Goal: Transaction & Acquisition: Book appointment/travel/reservation

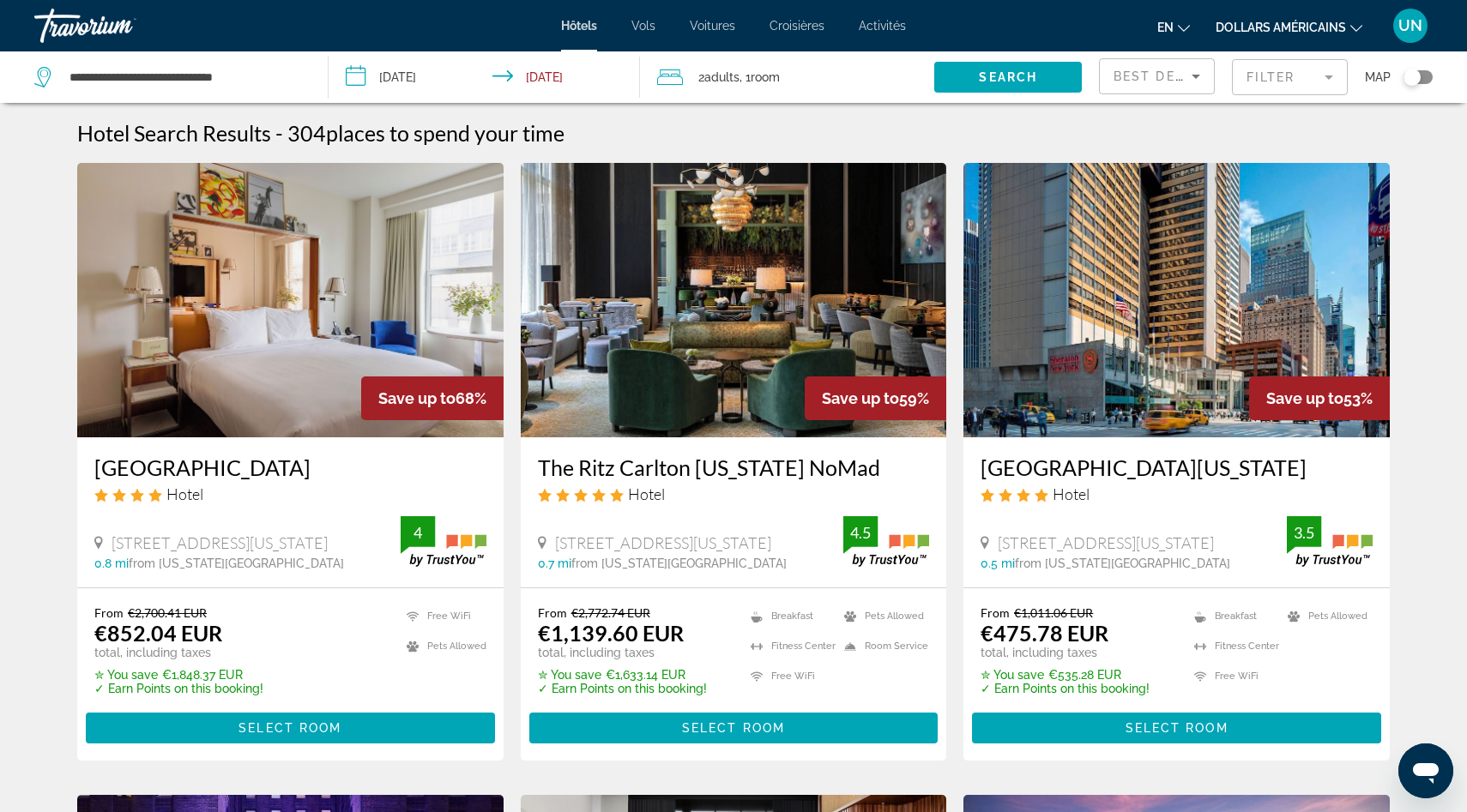
click at [83, 31] on div "Travorium" at bounding box center [119, 25] width 171 height 45
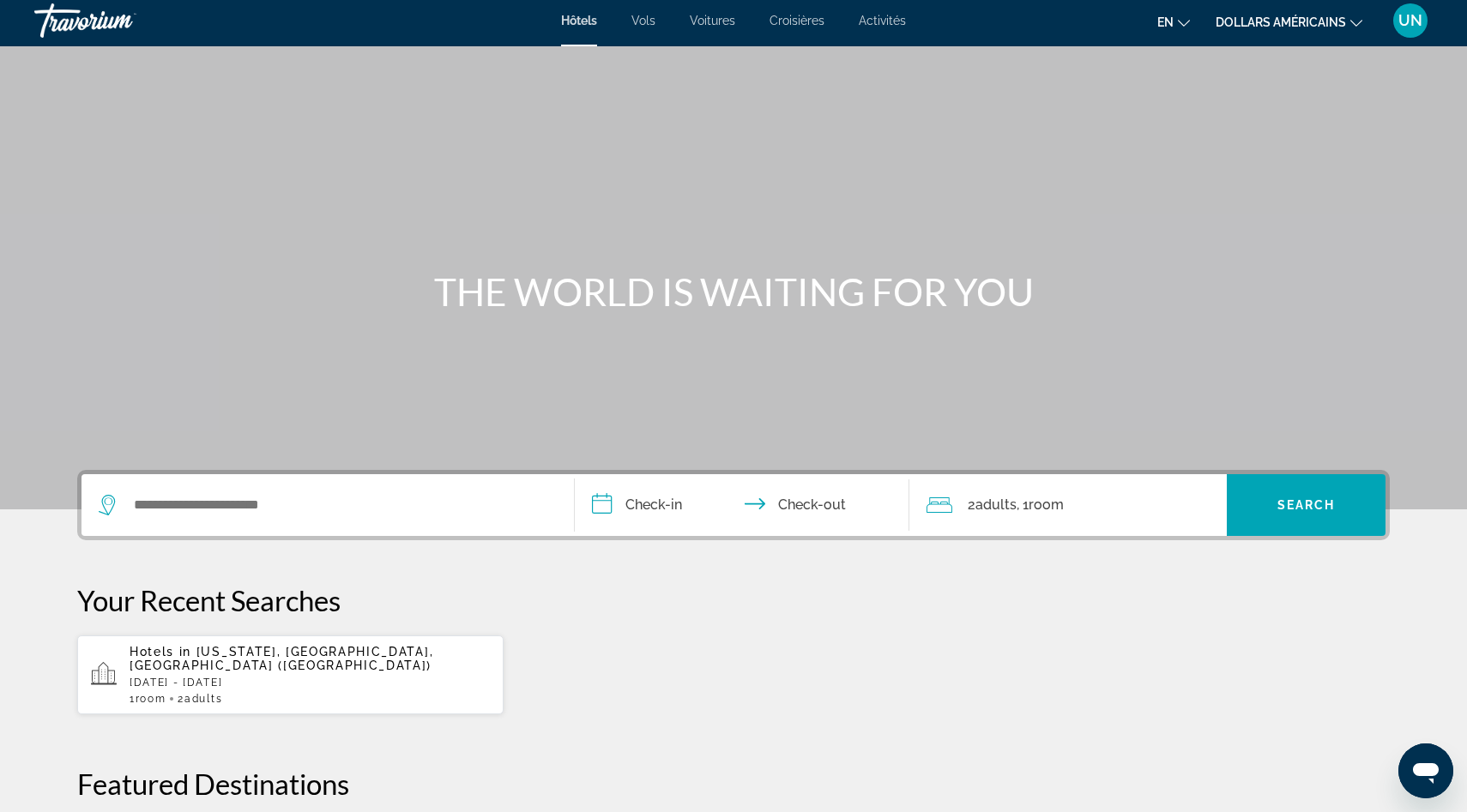
scroll to position [4, 0]
click at [580, 18] on font "Hôtels" at bounding box center [579, 22] width 36 height 14
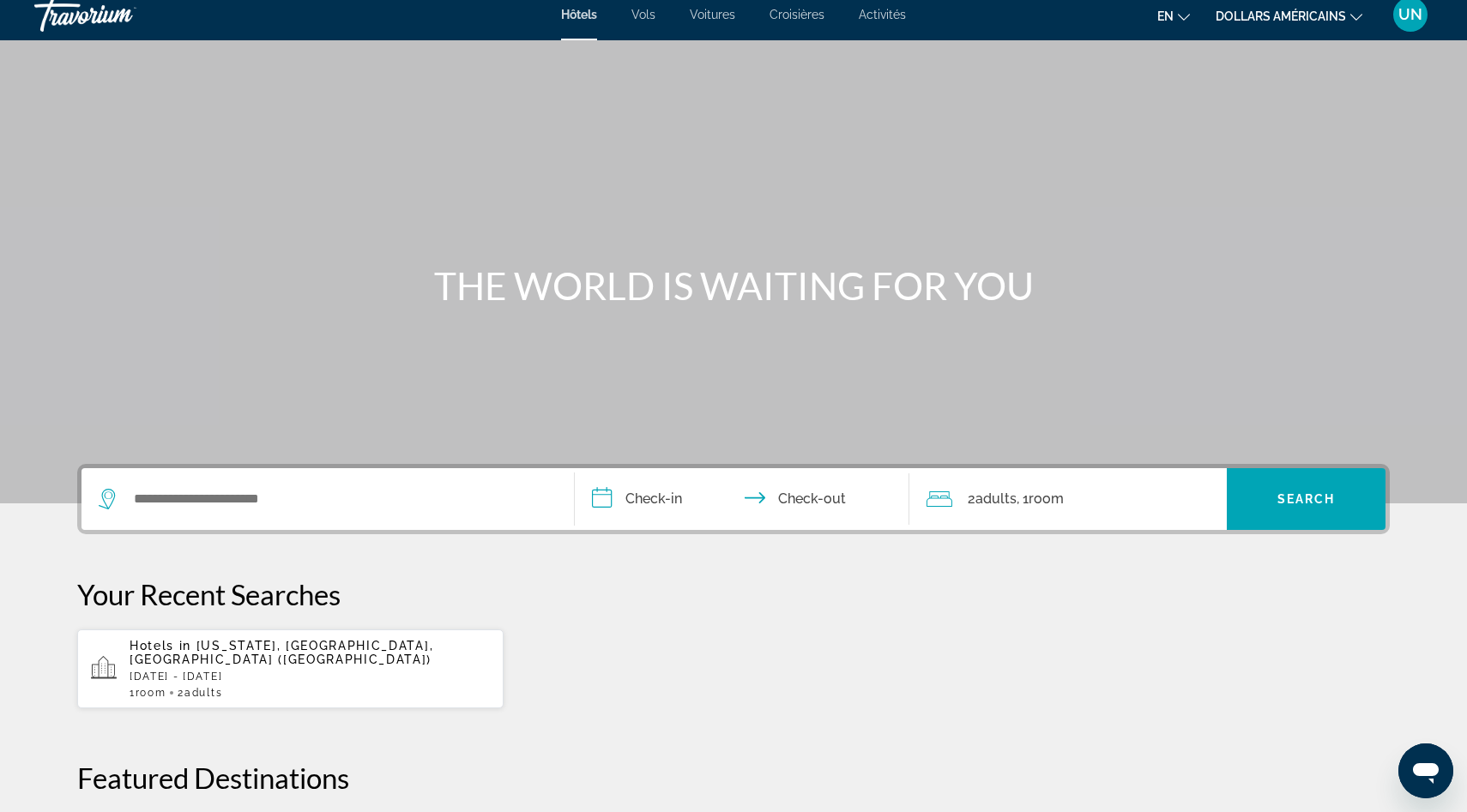
click at [413, 513] on div "Search widget" at bounding box center [327, 499] width 458 height 61
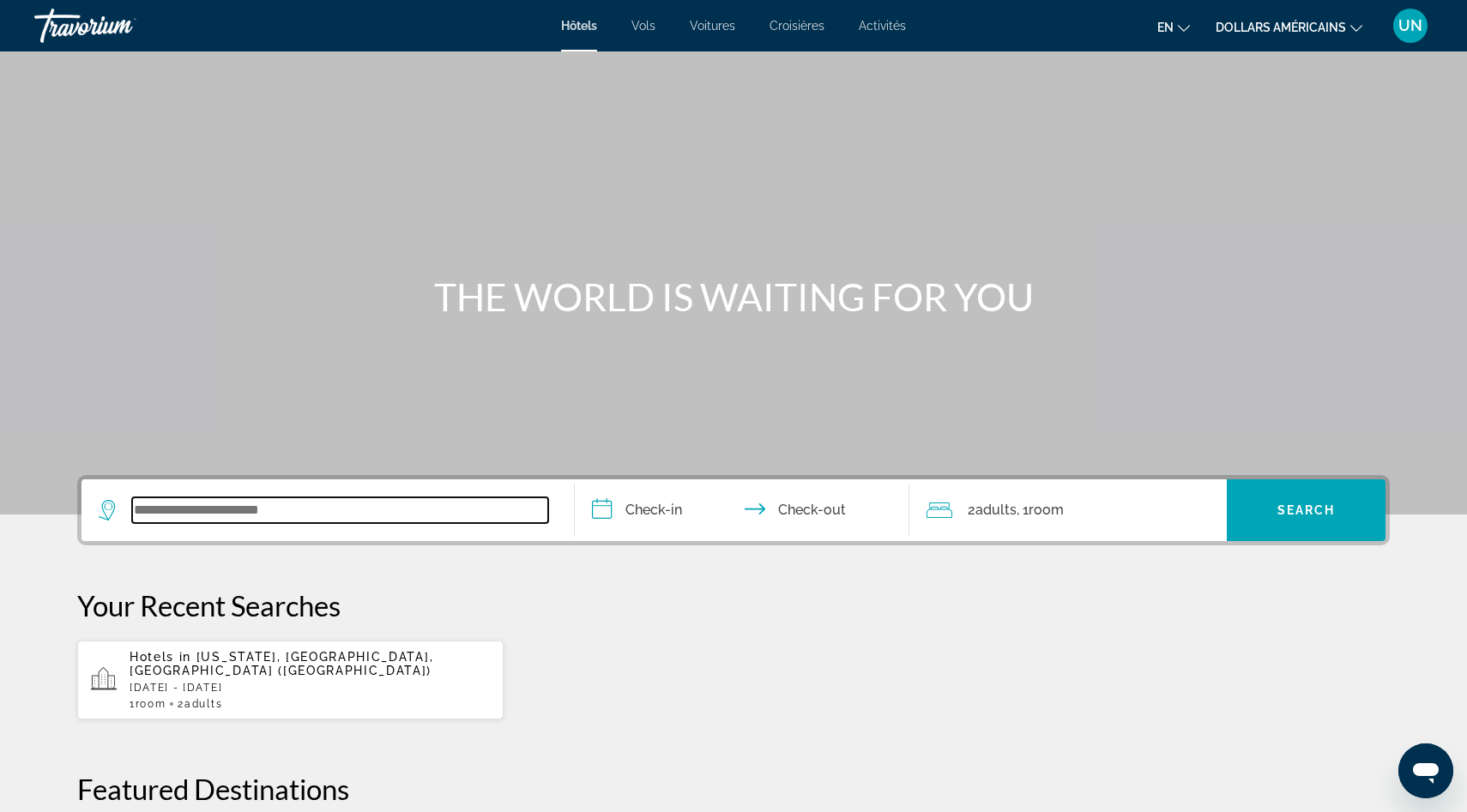
click at [297, 510] on input "Search widget" at bounding box center [340, 510] width 416 height 25
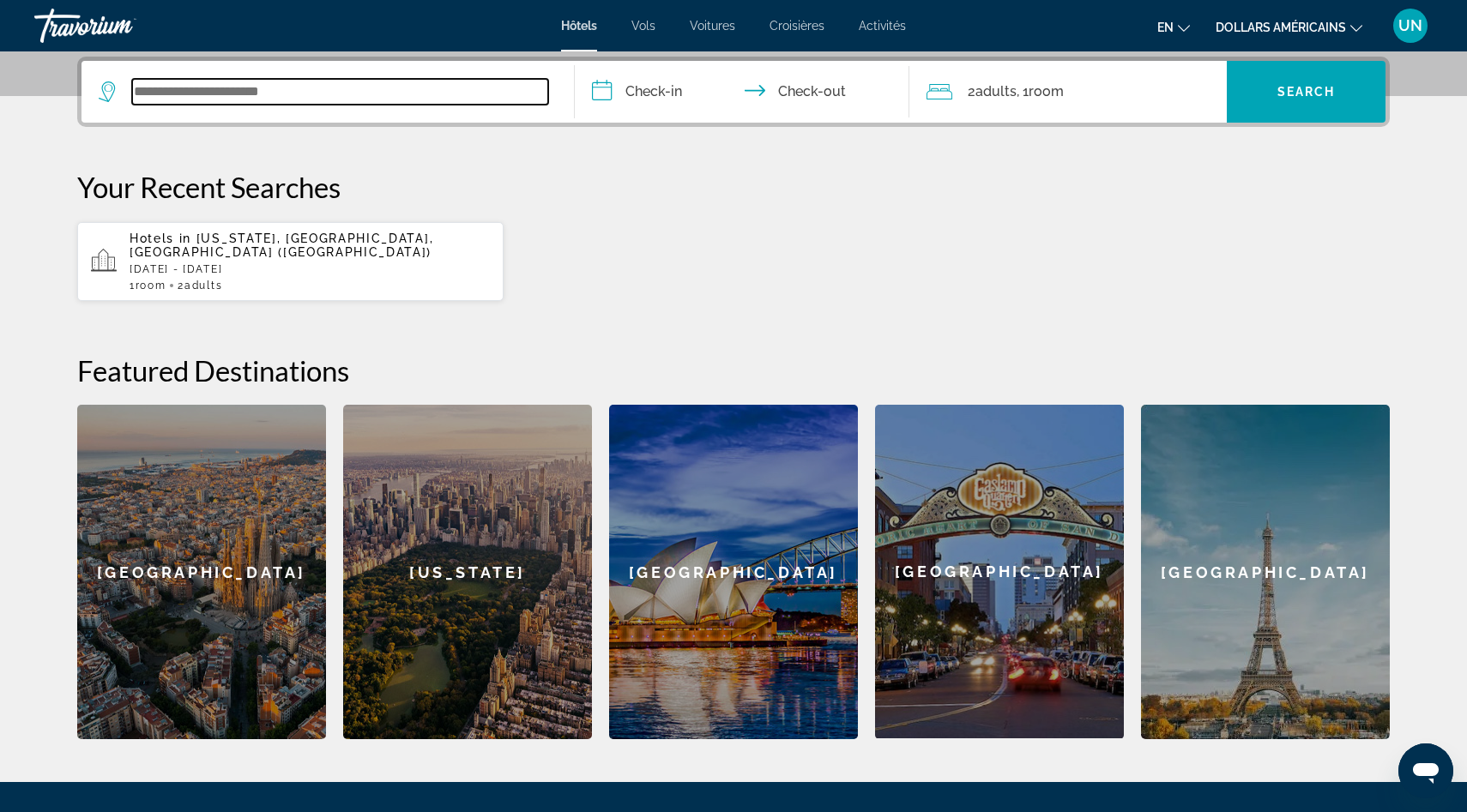
scroll to position [420, 0]
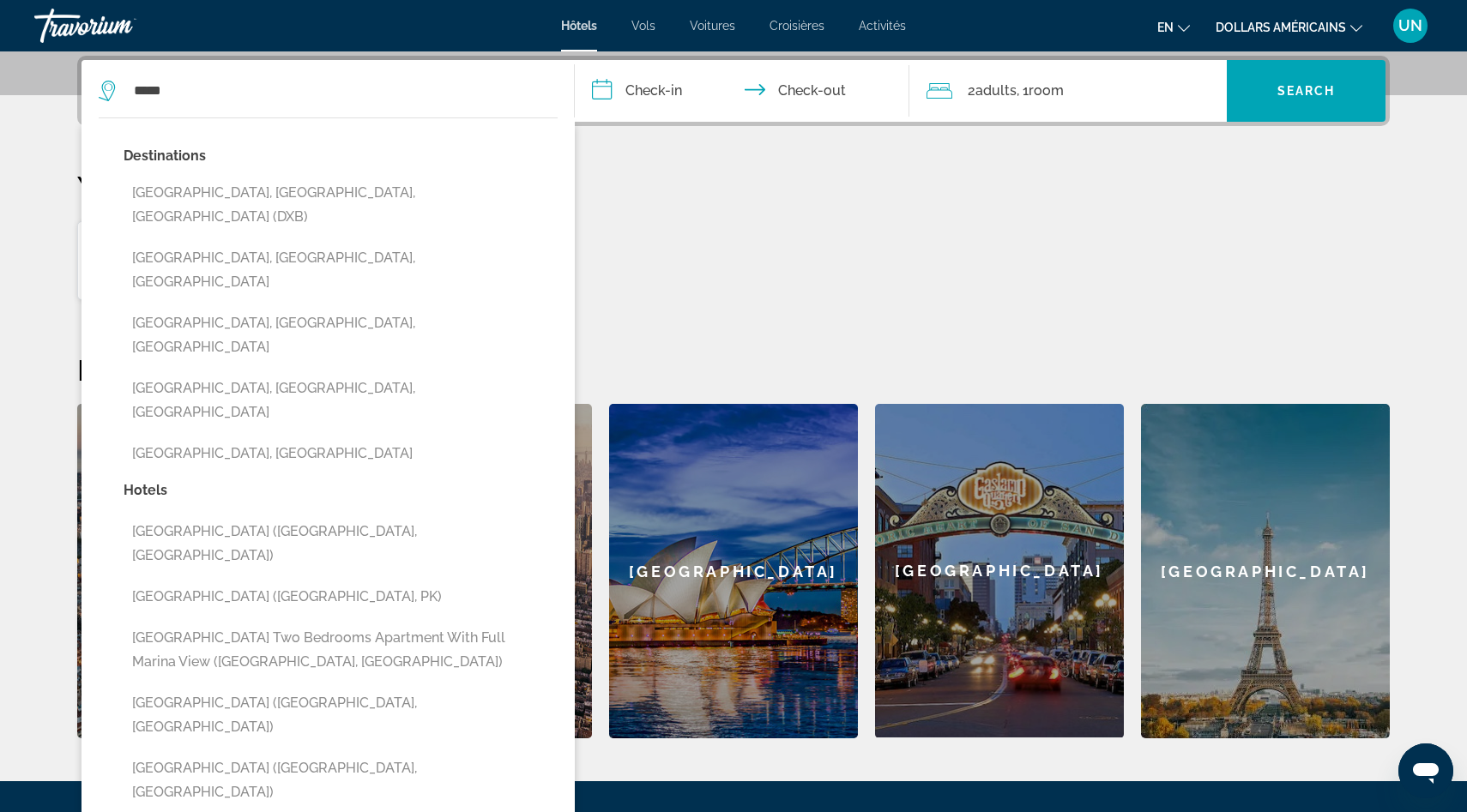
click at [223, 182] on button "[GEOGRAPHIC_DATA], [GEOGRAPHIC_DATA], [GEOGRAPHIC_DATA] (DXB)" at bounding box center [341, 205] width 434 height 56
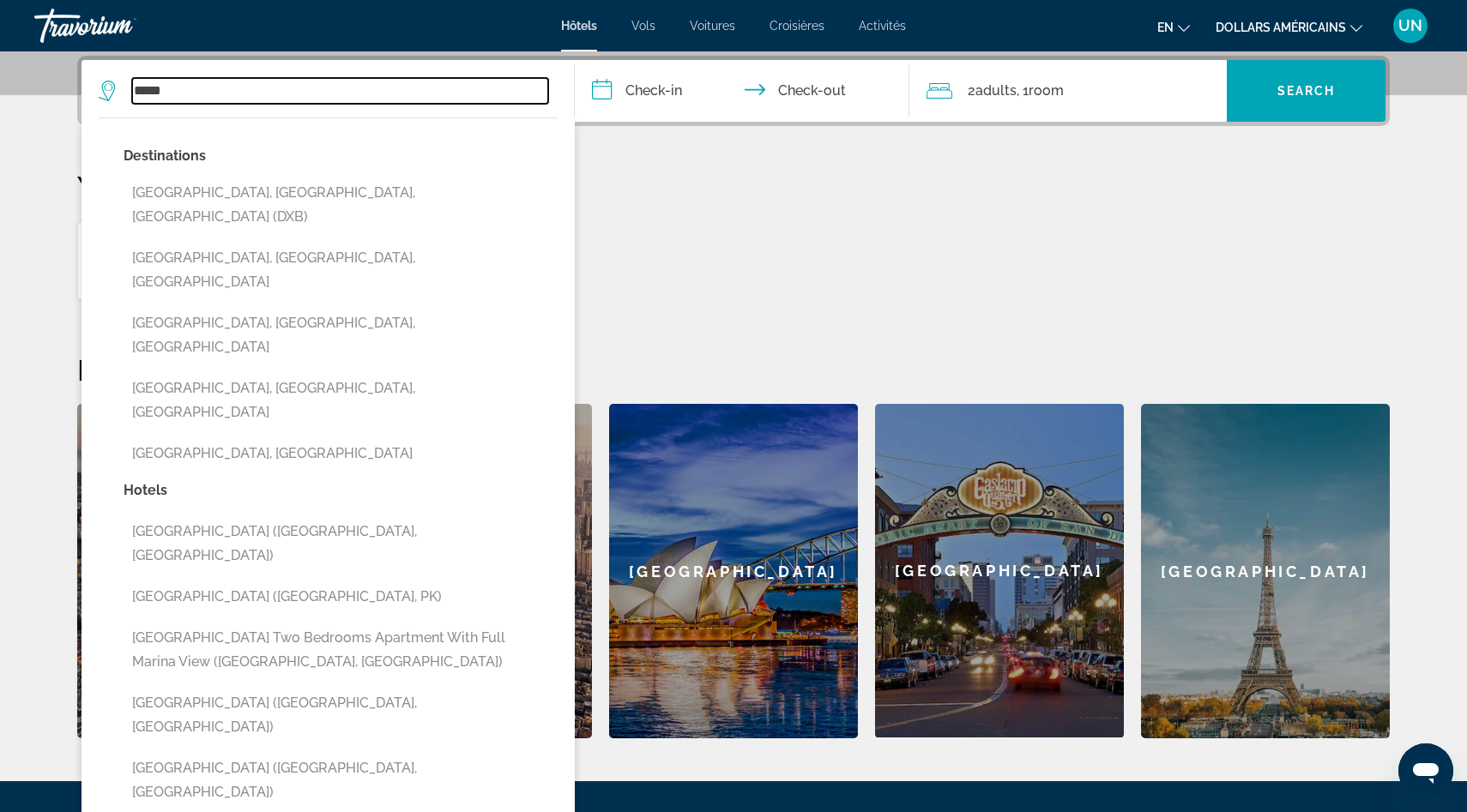
type input "**********"
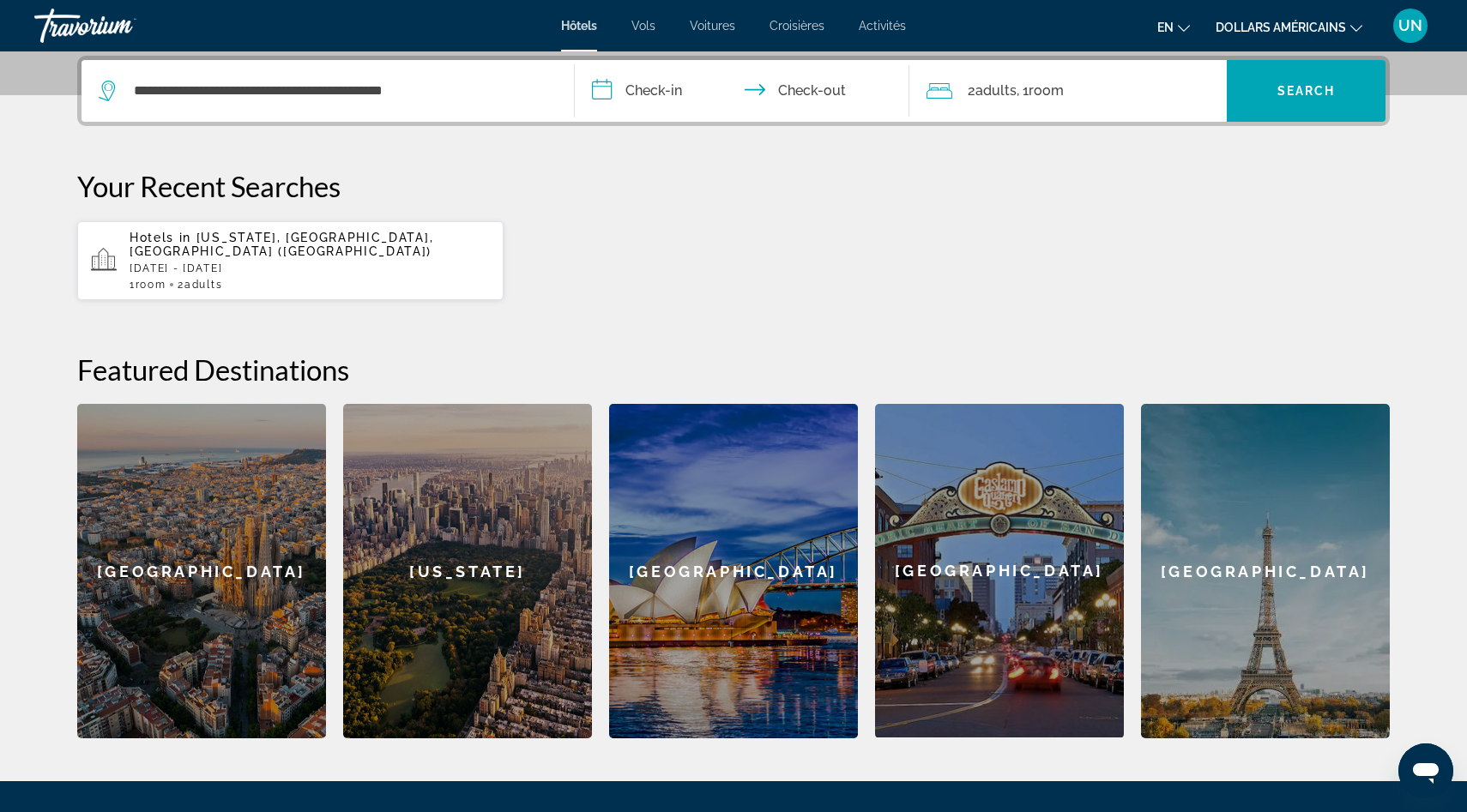
click at [670, 88] on input "**********" at bounding box center [745, 93] width 342 height 67
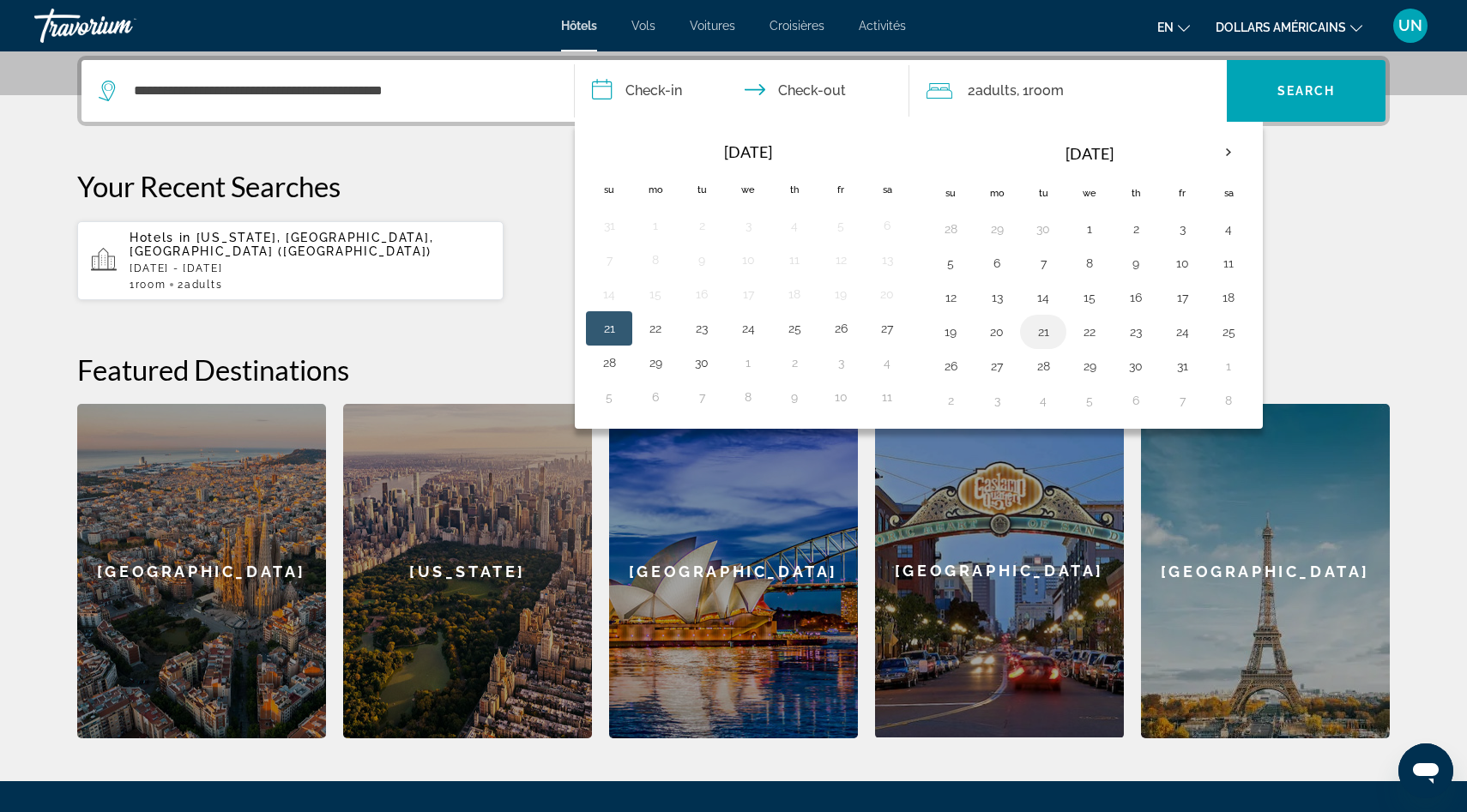
drag, startPoint x: 1051, startPoint y: 339, endPoint x: 1055, endPoint y: 348, distance: 9.8
click at [1051, 339] on button "21" at bounding box center [1042, 331] width 27 height 24
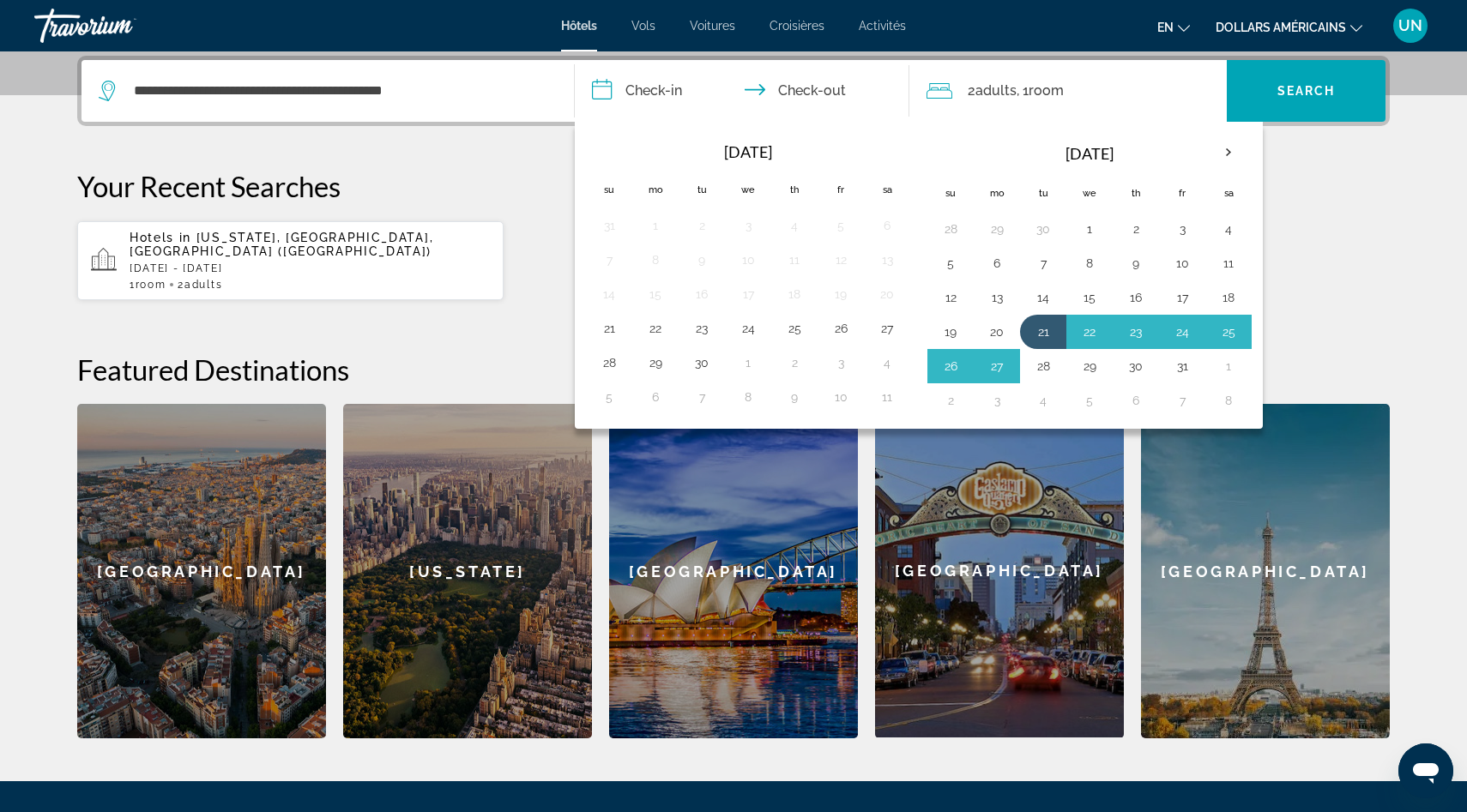
click at [1054, 360] on button "28" at bounding box center [1042, 366] width 27 height 24
type input "**********"
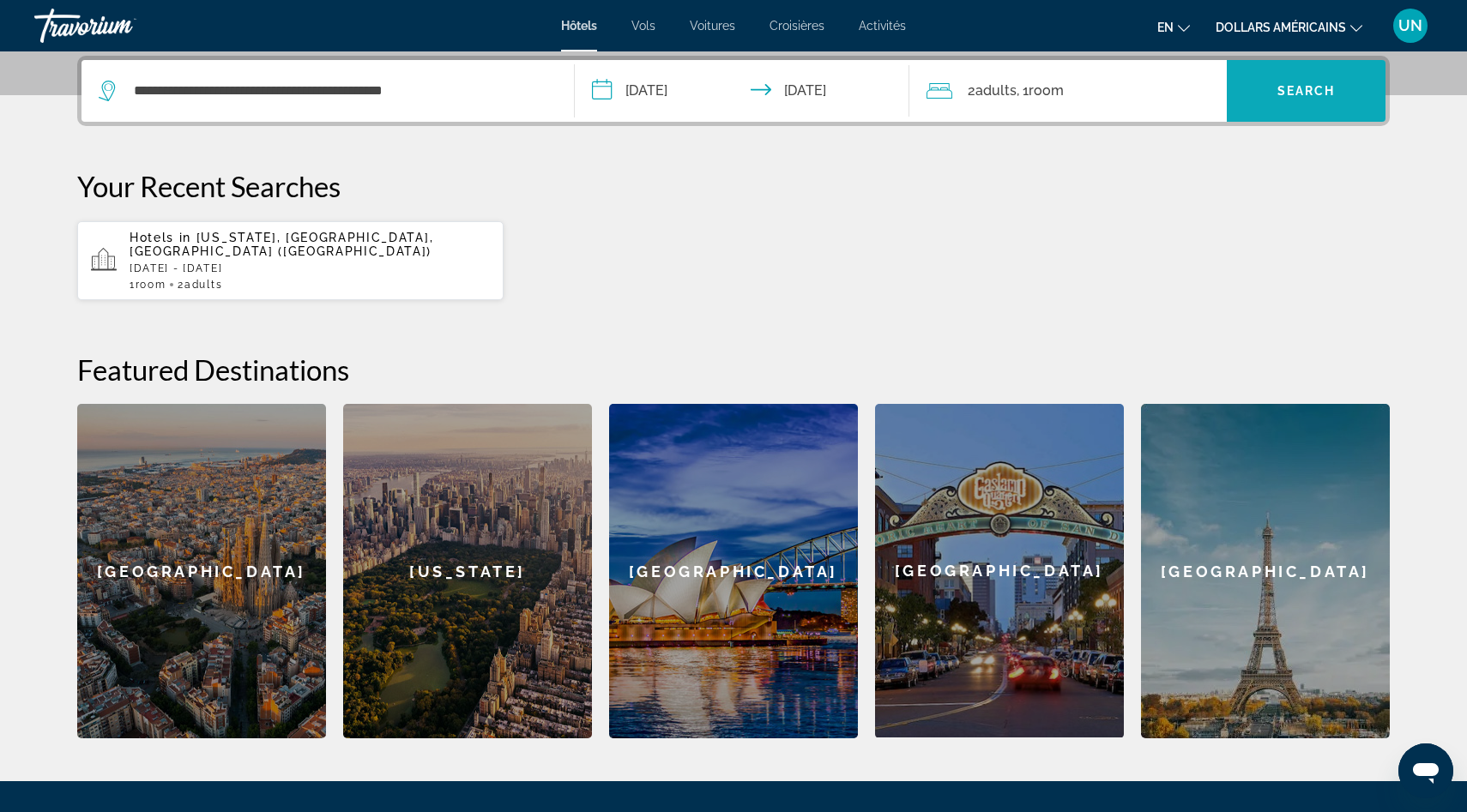
click at [1269, 107] on span "Search widget" at bounding box center [1305, 90] width 159 height 41
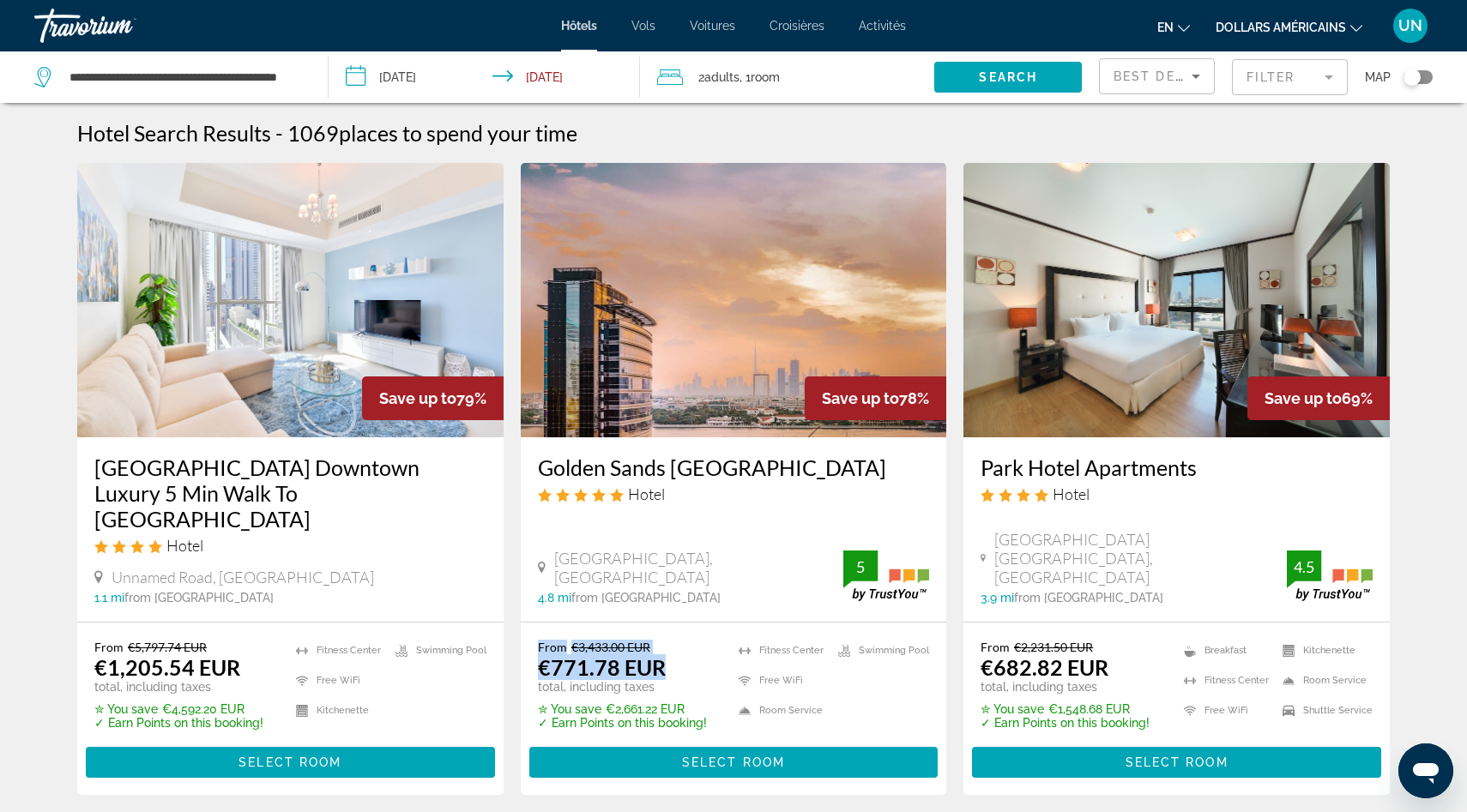
drag, startPoint x: 539, startPoint y: 622, endPoint x: 668, endPoint y: 641, distance: 130.4
click at [668, 641] on div "From €3,433.00 EUR €771.78 EUR total, including taxes" at bounding box center [622, 667] width 169 height 54
click at [686, 640] on div "From €3,433.00 EUR €771.78 EUR total, including taxes" at bounding box center [622, 667] width 169 height 54
drag, startPoint x: 106, startPoint y: 622, endPoint x: 265, endPoint y: 640, distance: 160.0
click at [254, 642] on div "From €5,797.74 EUR €1,205.54 EUR total, including taxes" at bounding box center [178, 667] width 169 height 54
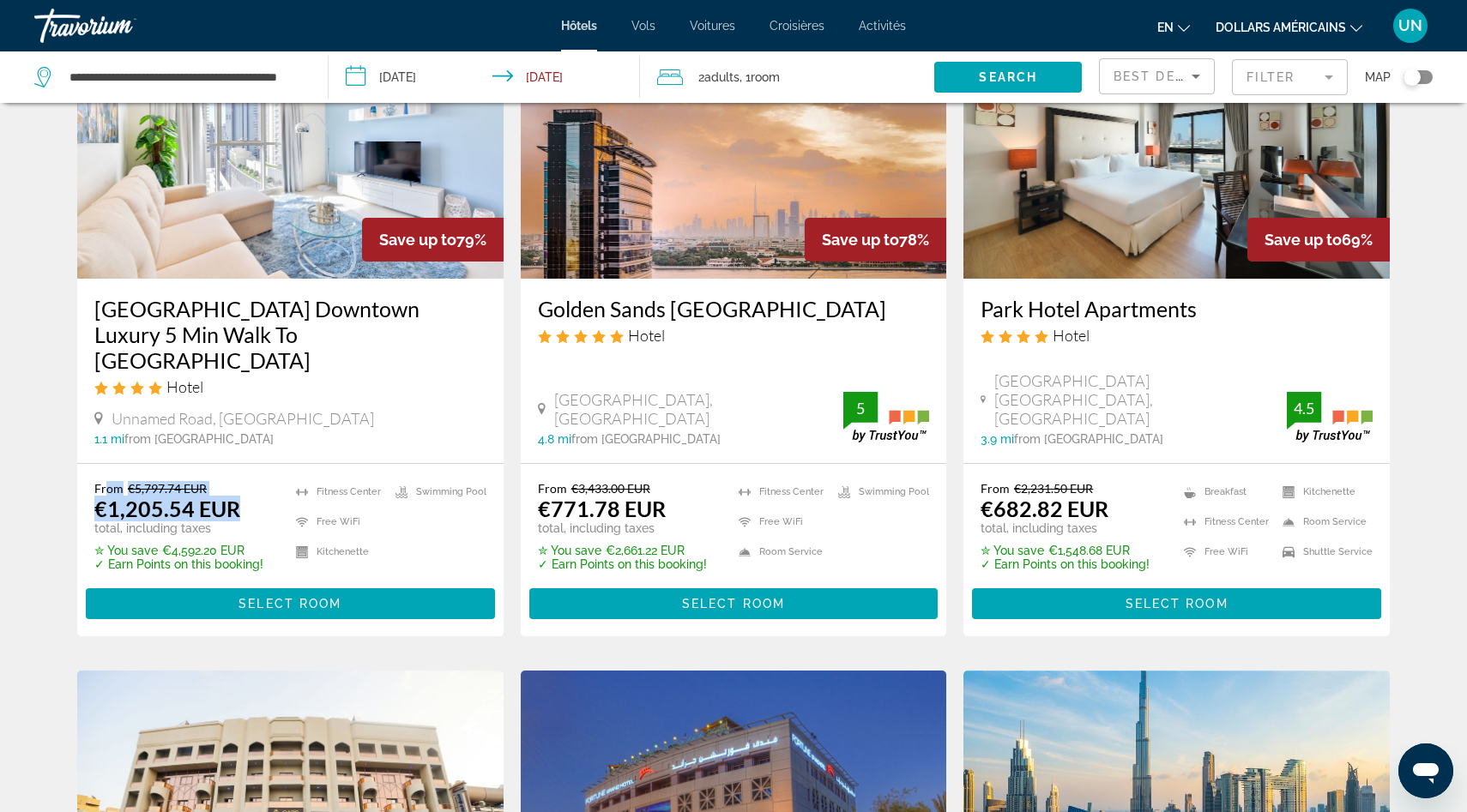
scroll to position [173, 0]
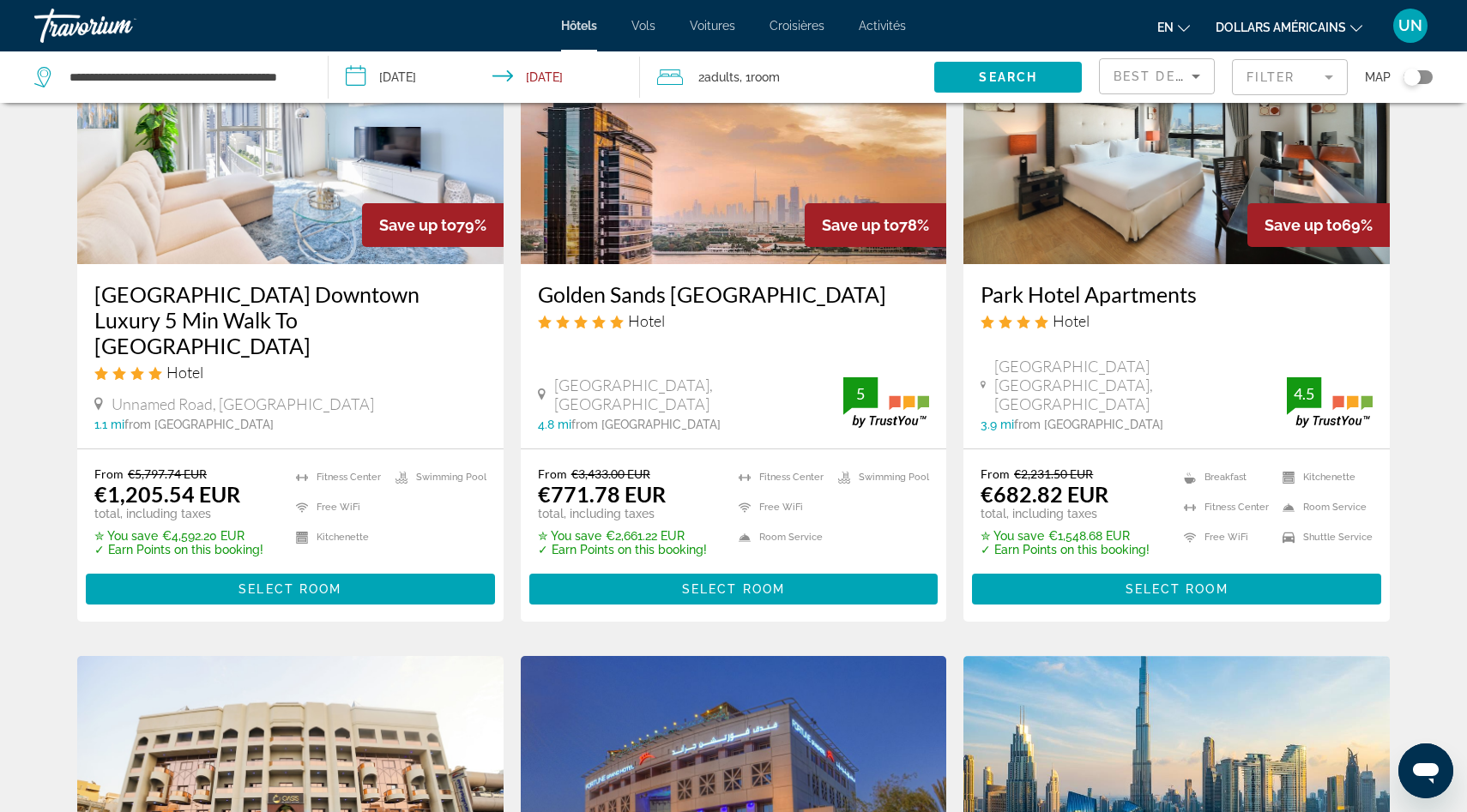
click at [515, 495] on app-hotels-search-item "Save up to 78% Golden Sands [GEOGRAPHIC_DATA] Hotel [GEOGRAPHIC_DATA], [GEOGRAP…" at bounding box center [733, 305] width 443 height 632
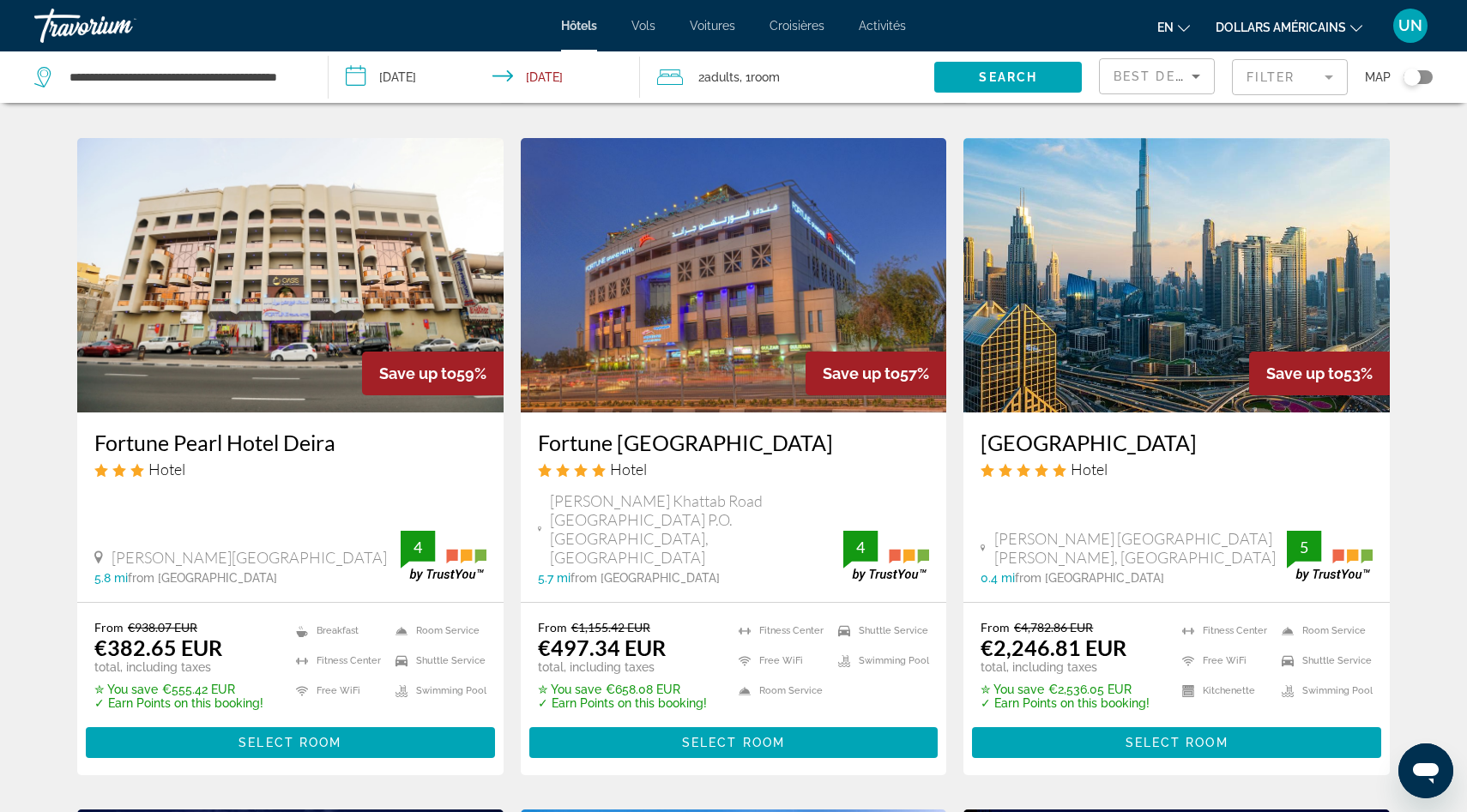
scroll to position [694, 0]
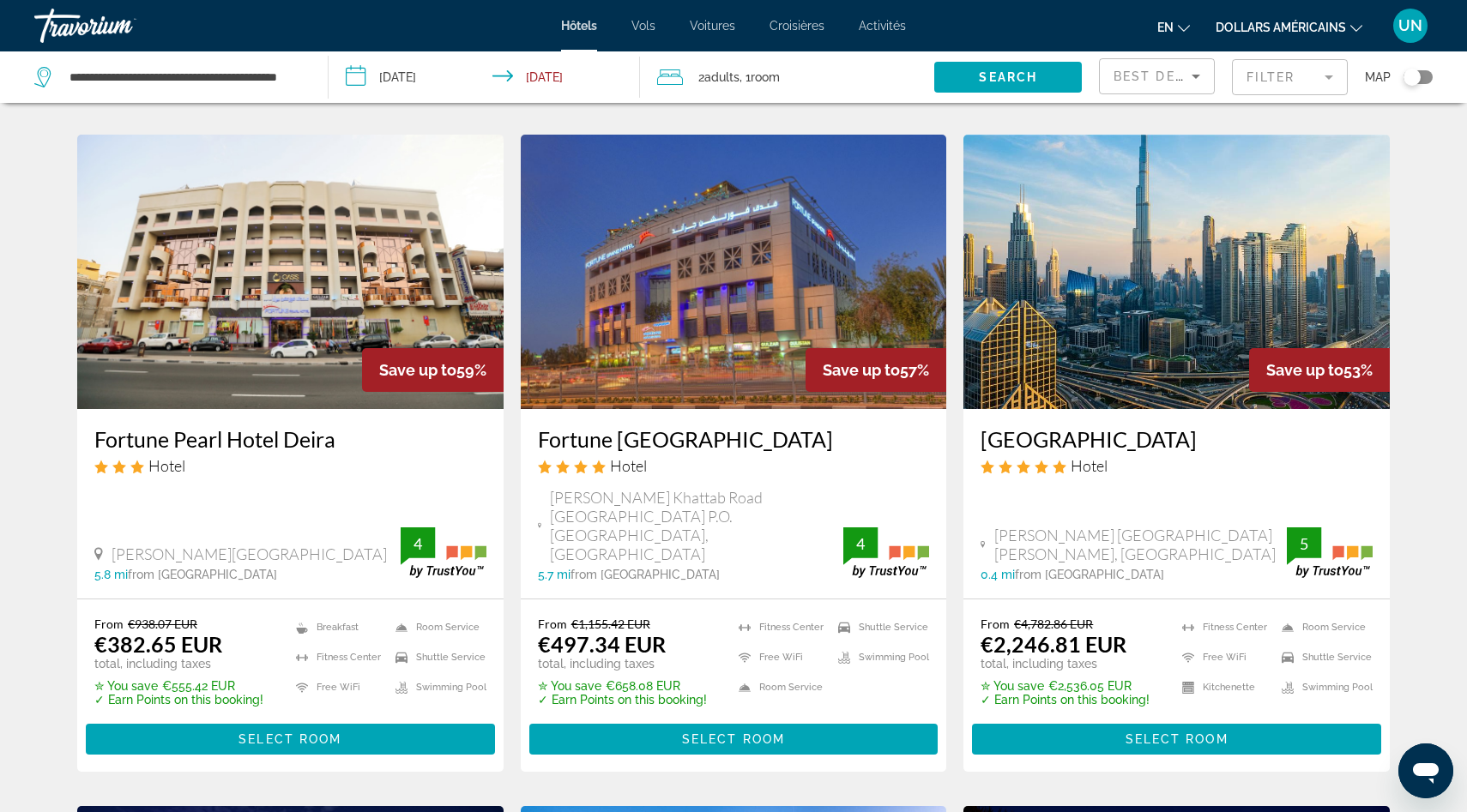
click at [85, 33] on div "Travorium" at bounding box center [119, 25] width 171 height 45
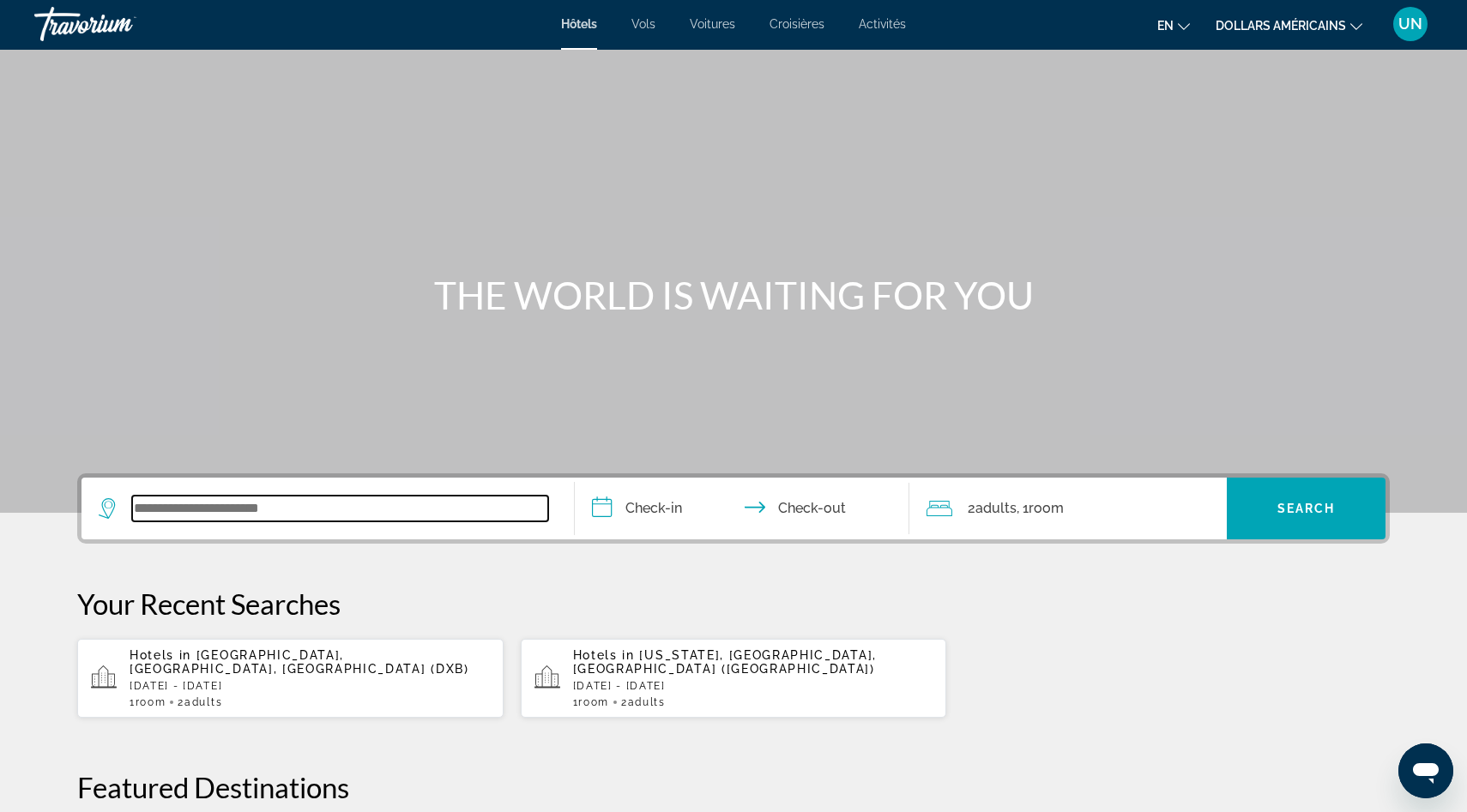
click at [274, 512] on input "Search widget" at bounding box center [340, 508] width 416 height 25
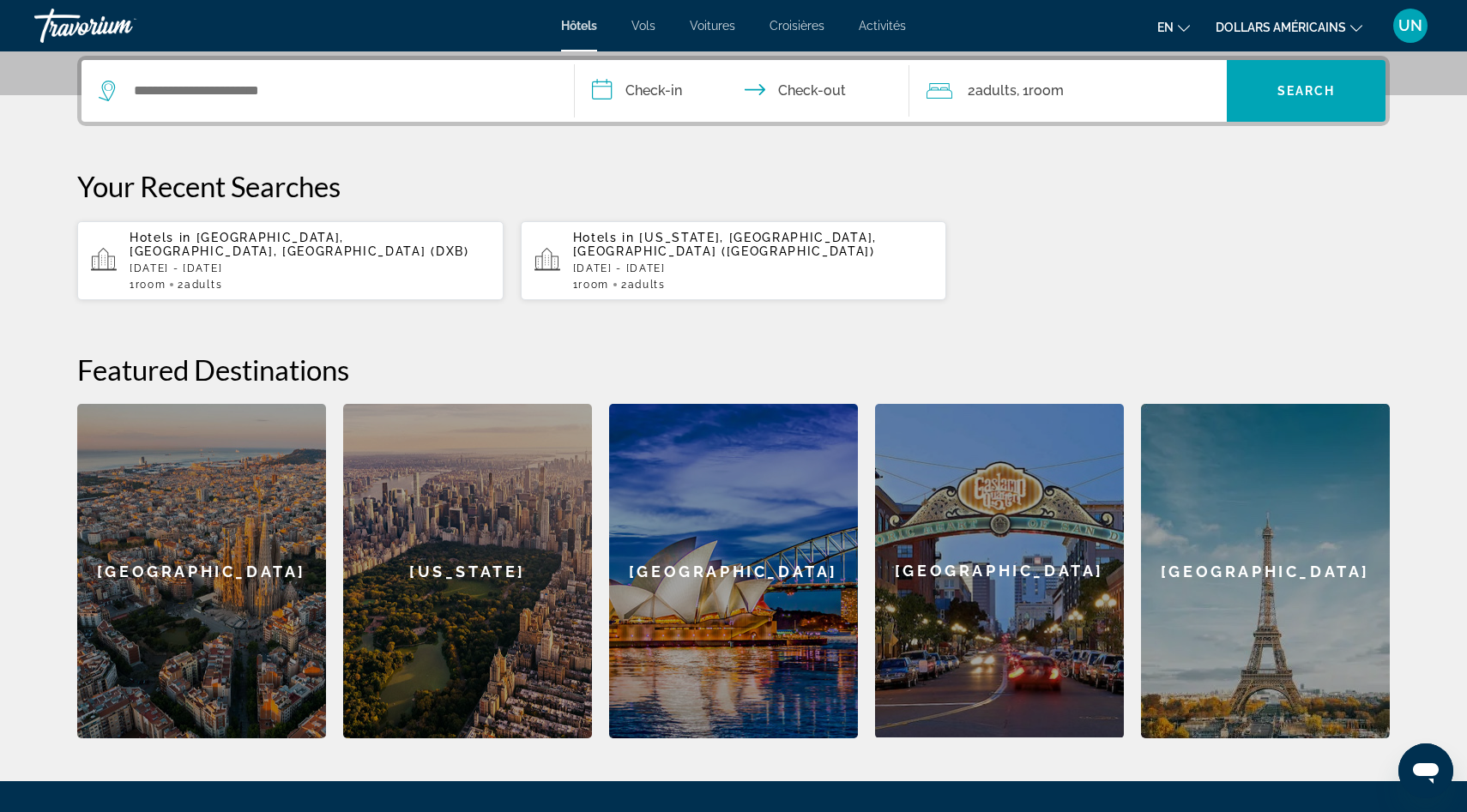
scroll to position [428, 0]
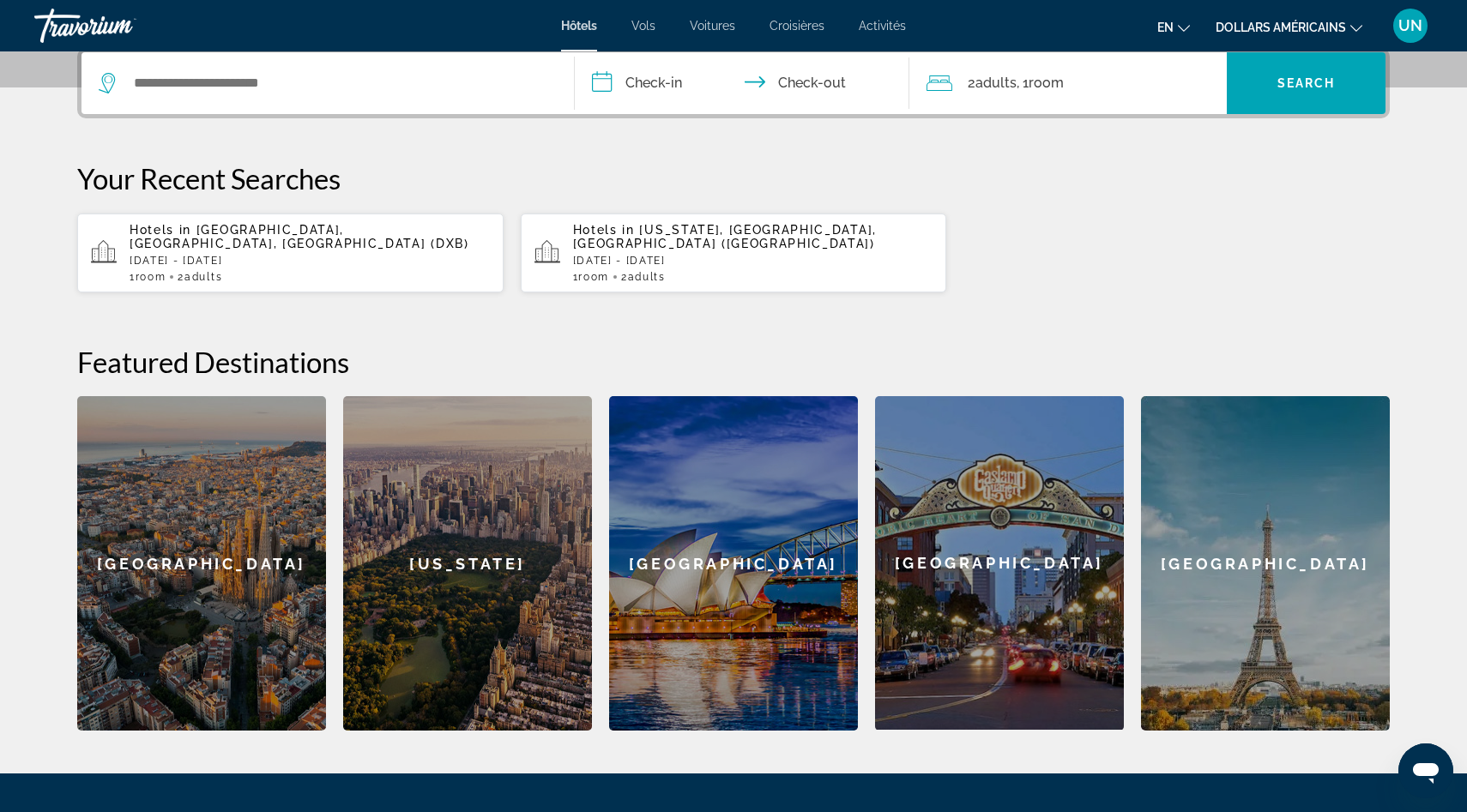
click at [487, 558] on div "[US_STATE]" at bounding box center [467, 563] width 248 height 334
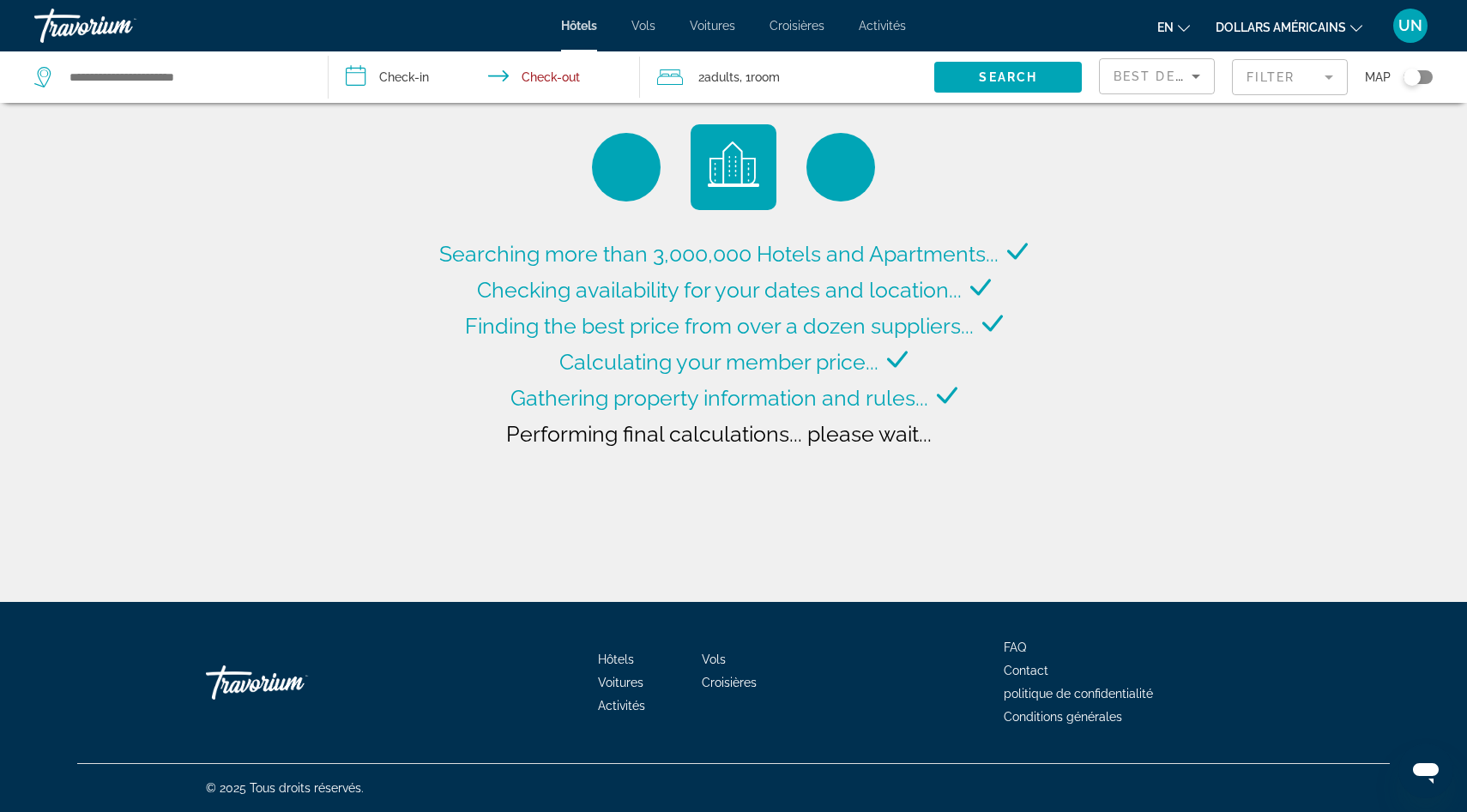
type input "**********"
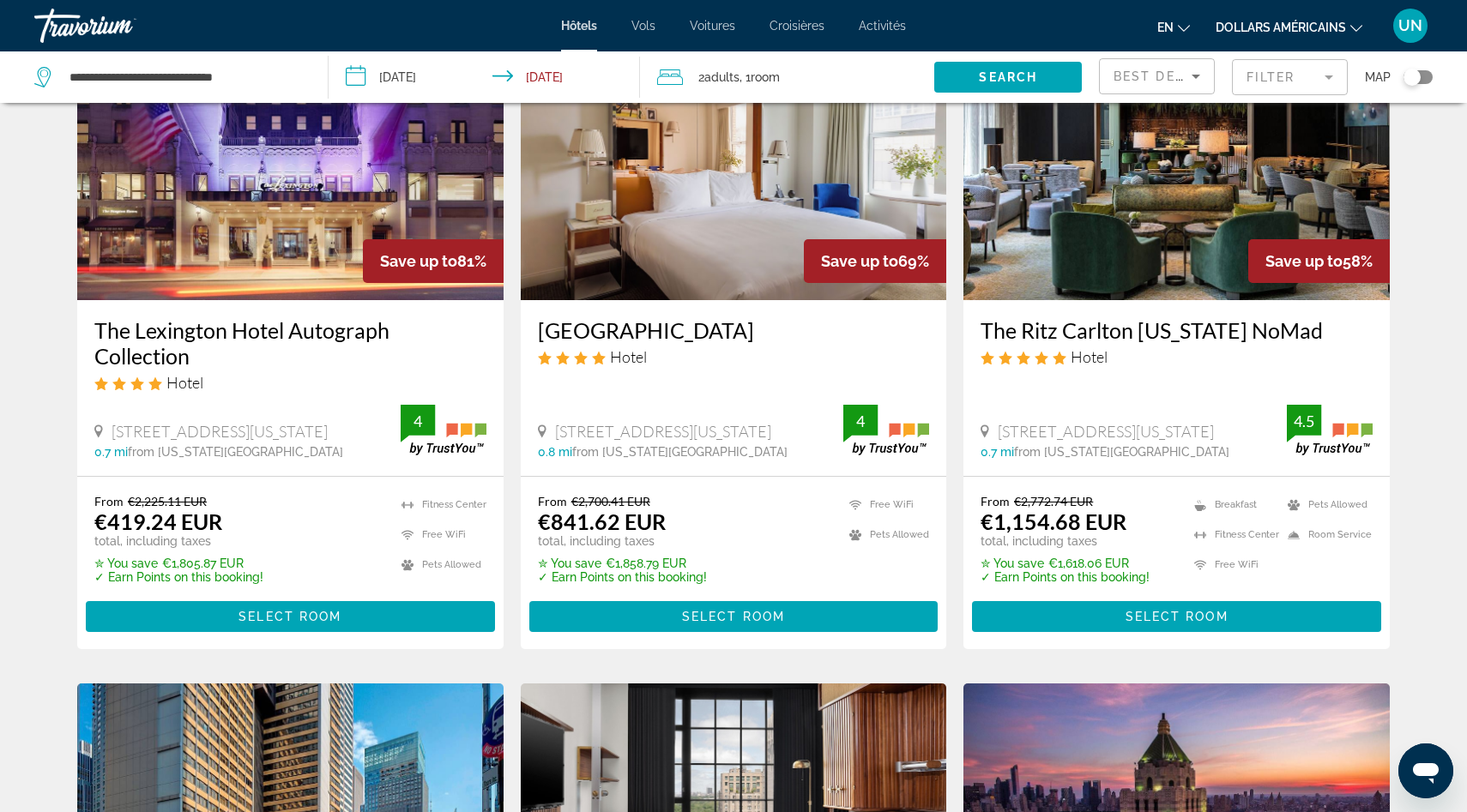
scroll to position [157, 0]
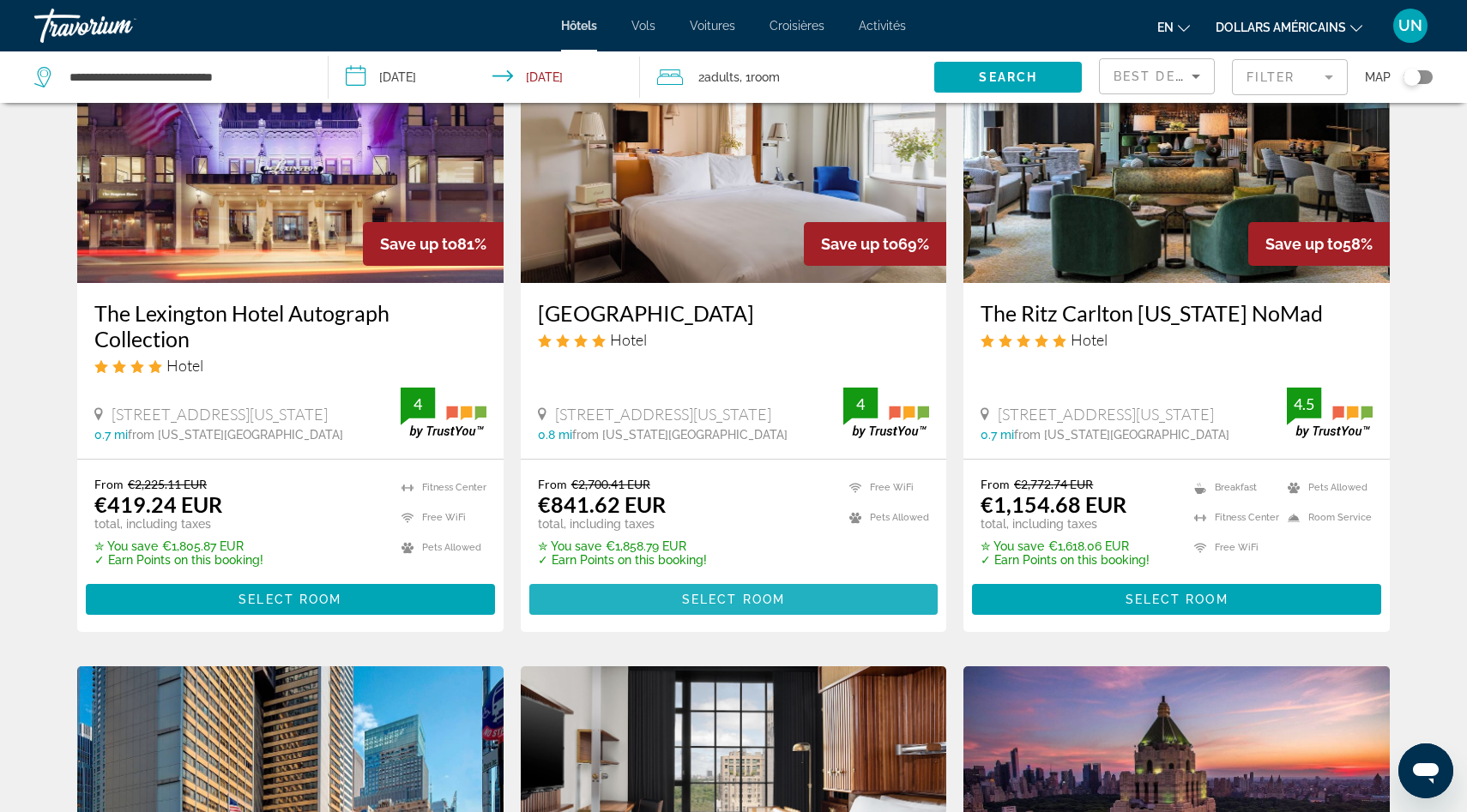
click at [735, 600] on span "Select Room" at bounding box center [733, 600] width 103 height 14
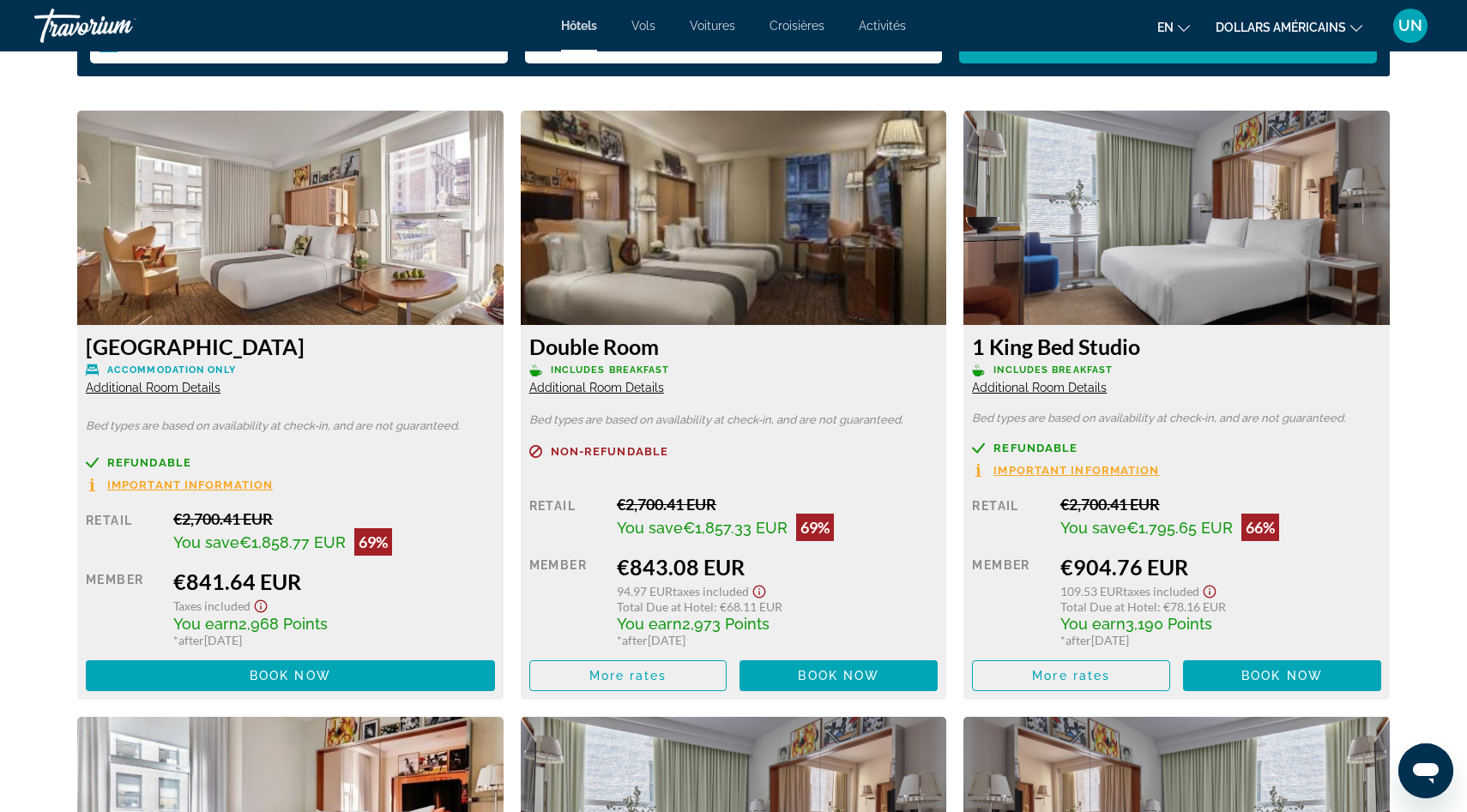
scroll to position [2319, 0]
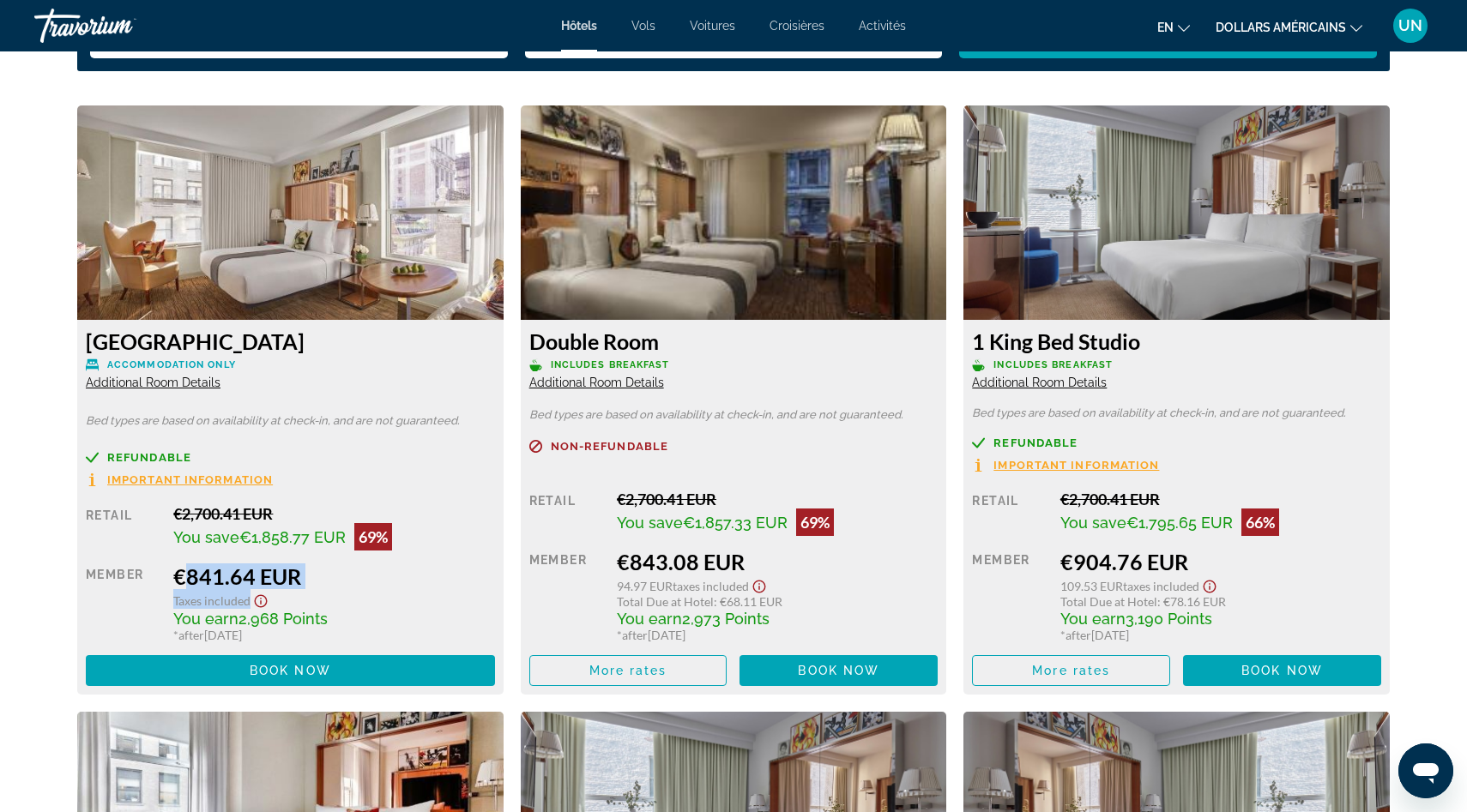
drag, startPoint x: 169, startPoint y: 578, endPoint x: 319, endPoint y: 589, distance: 150.4
click at [319, 589] on div "Retail €2,700.41 EUR You save €1,858.77 EUR 69% when you redeem Member €841.64 …" at bounding box center [291, 594] width 409 height 182
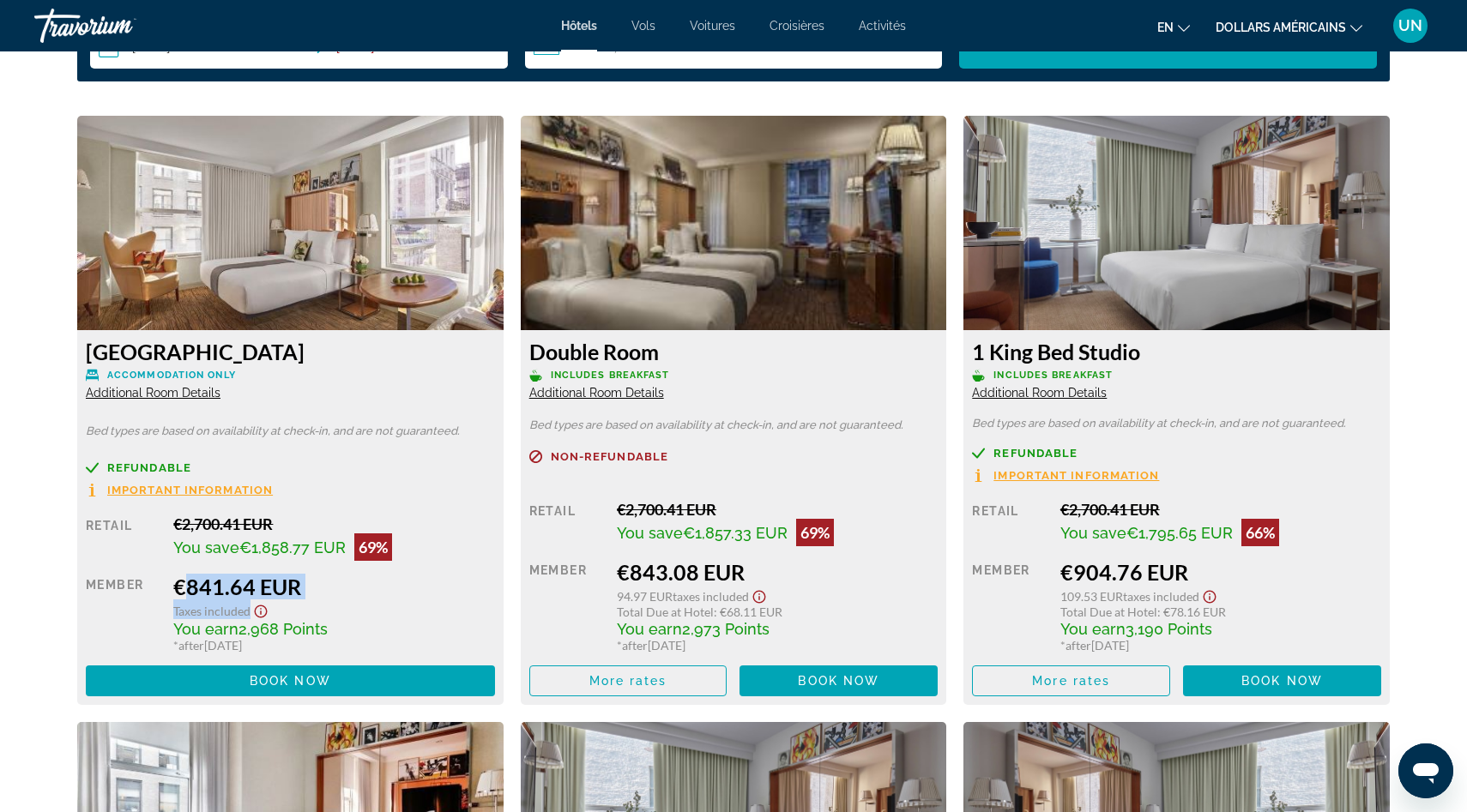
scroll to position [2317, 0]
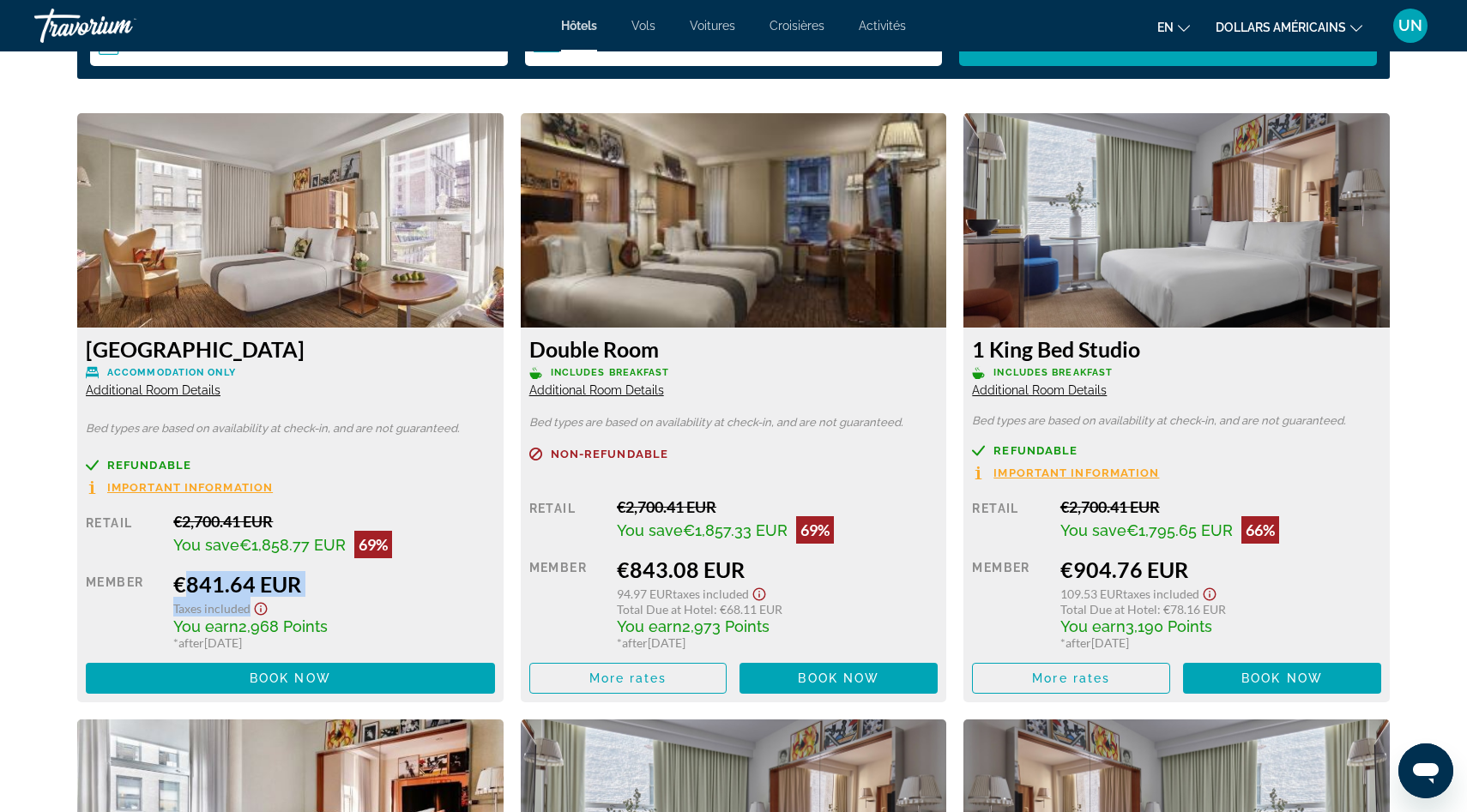
click at [325, 597] on div "€841.64 EUR Taxes included You earn 2,968 Points * after [DATE]" at bounding box center [333, 611] width 320 height 79
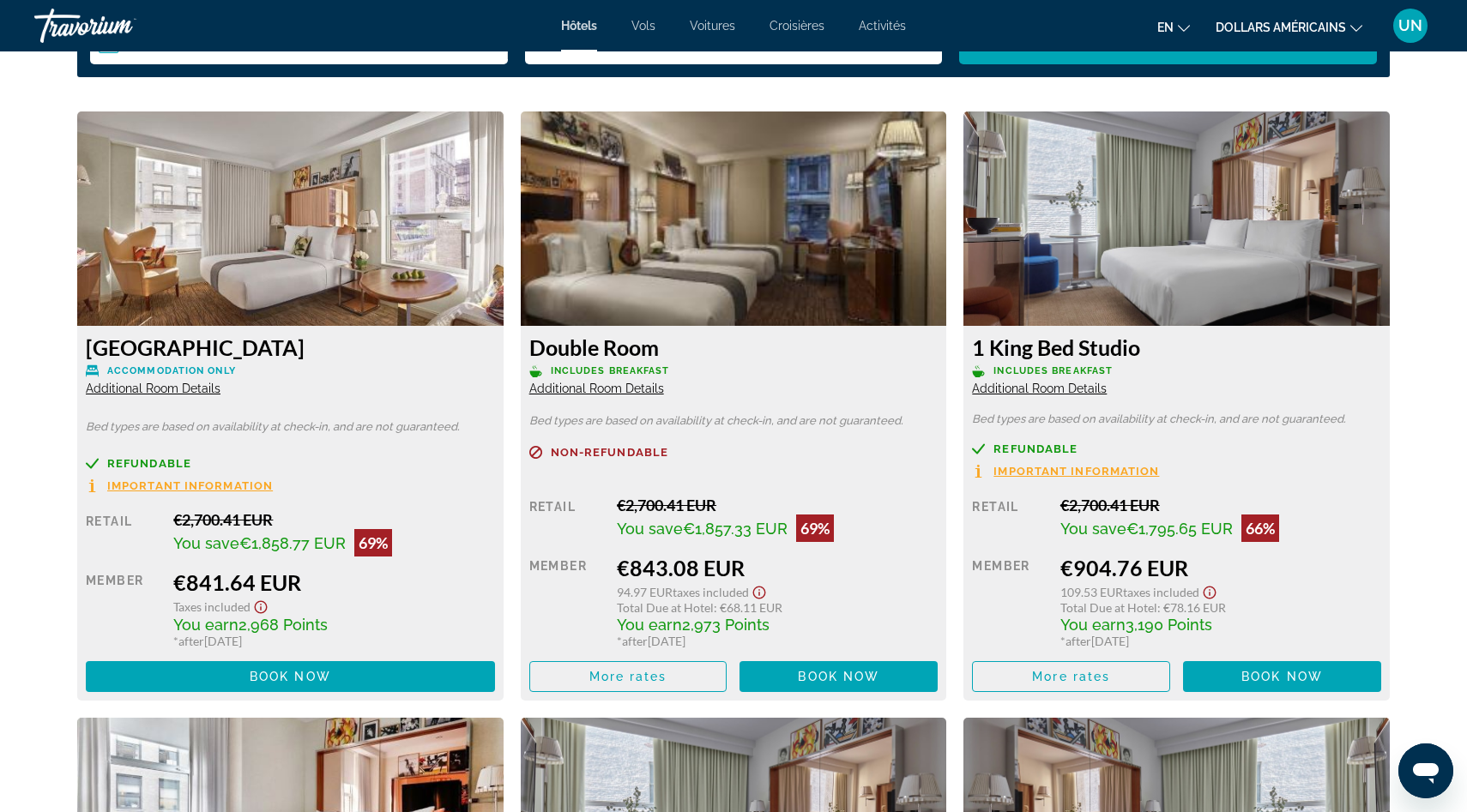
drag, startPoint x: 173, startPoint y: 519, endPoint x: 288, endPoint y: 529, distance: 115.4
click at [288, 529] on div "Retail €2,700.41 EUR You save €1,858.77 EUR 69% when you redeem Member €841.64 …" at bounding box center [291, 600] width 409 height 182
click at [285, 667] on span "Contenu principal" at bounding box center [291, 676] width 409 height 41
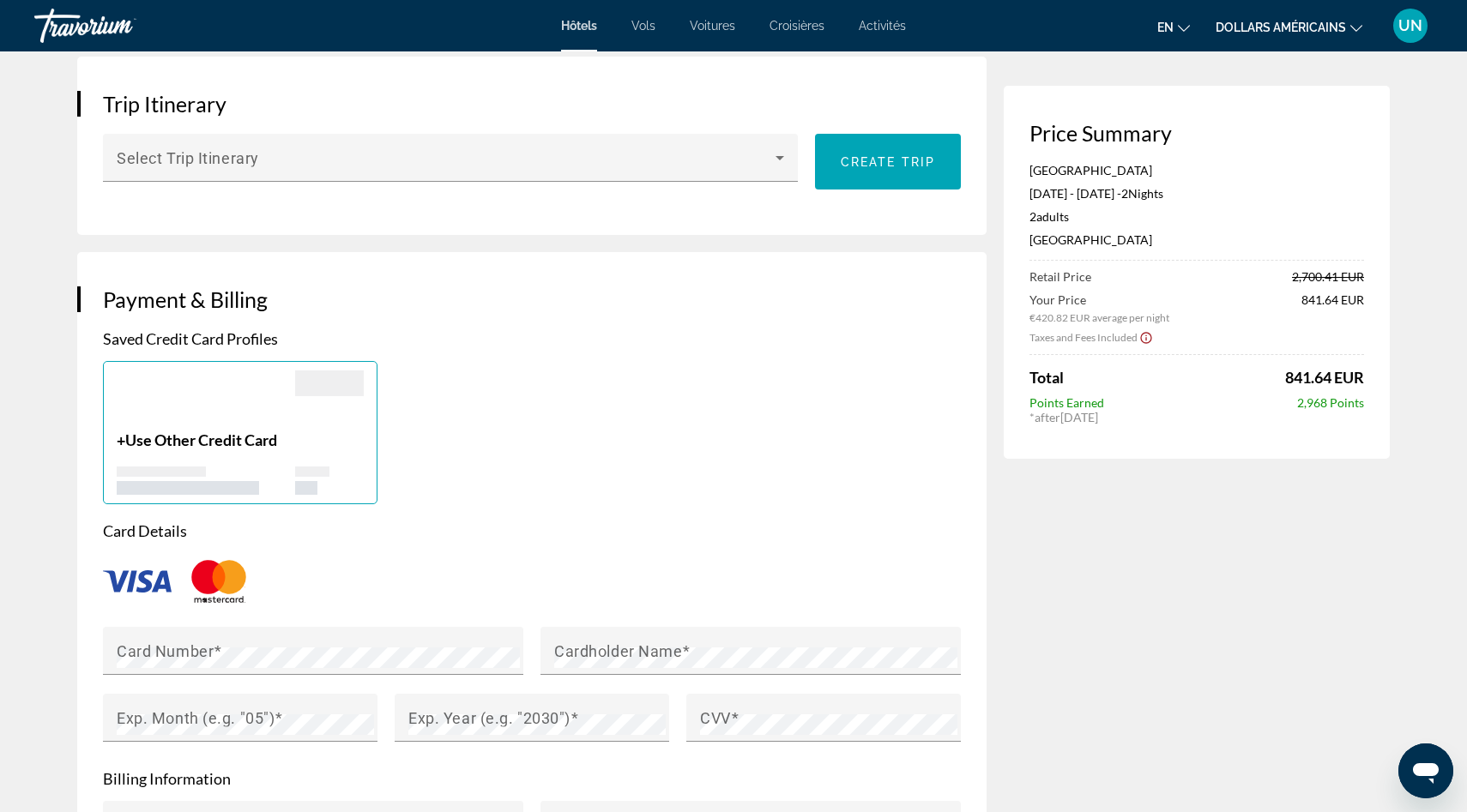
scroll to position [999, 0]
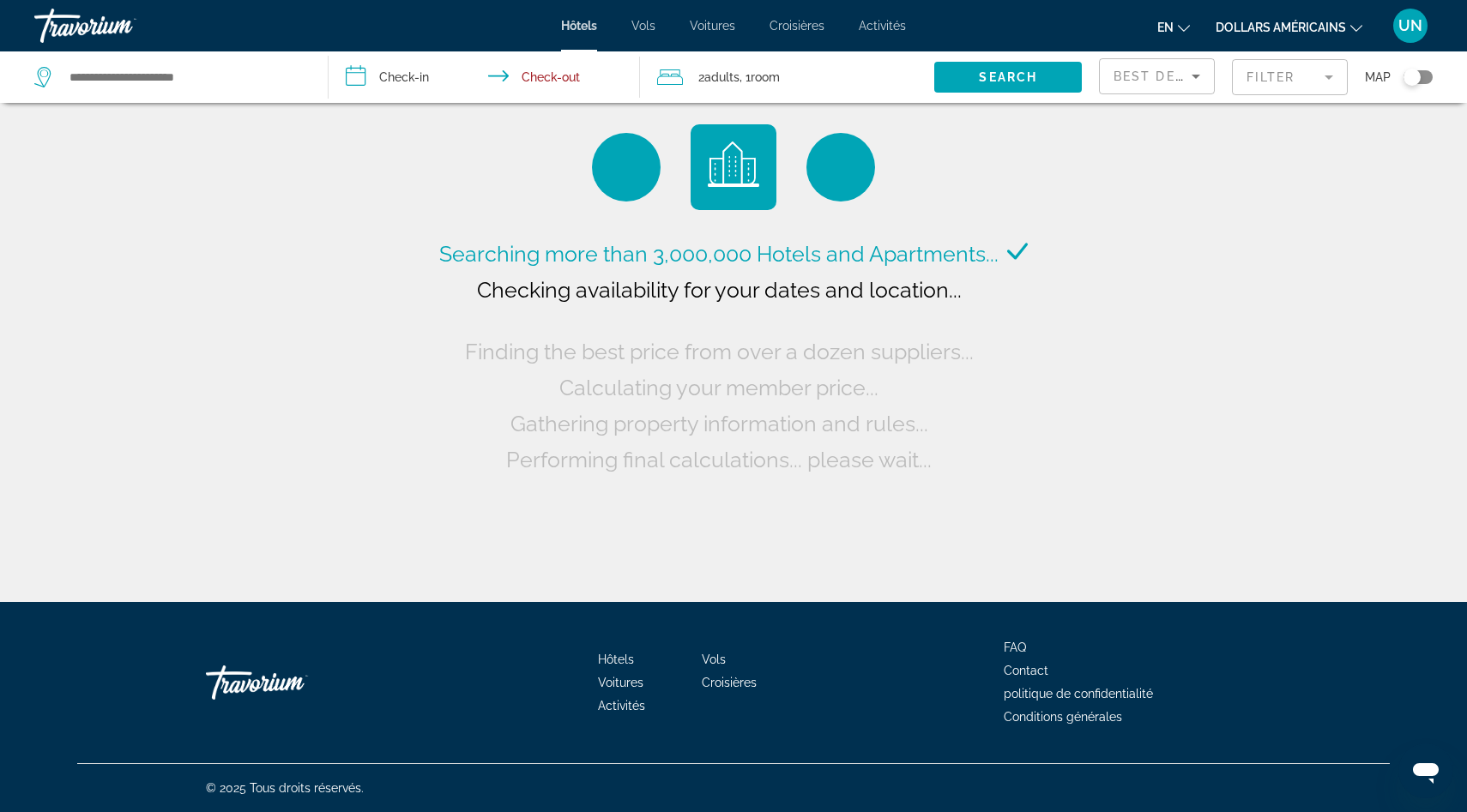
click at [114, 28] on div "Travorium" at bounding box center [119, 25] width 171 height 45
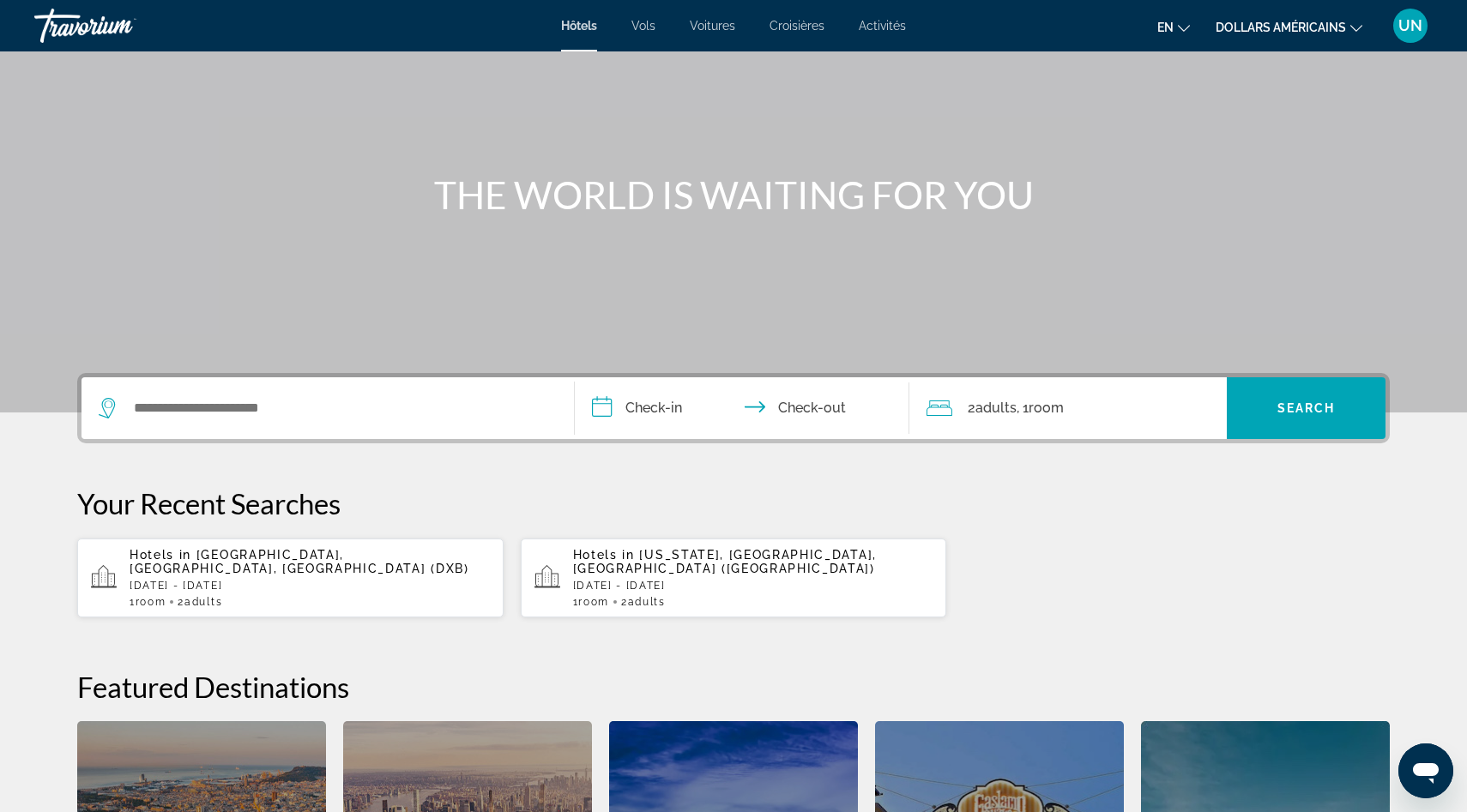
scroll to position [101, 0]
